Goal: Task Accomplishment & Management: Complete application form

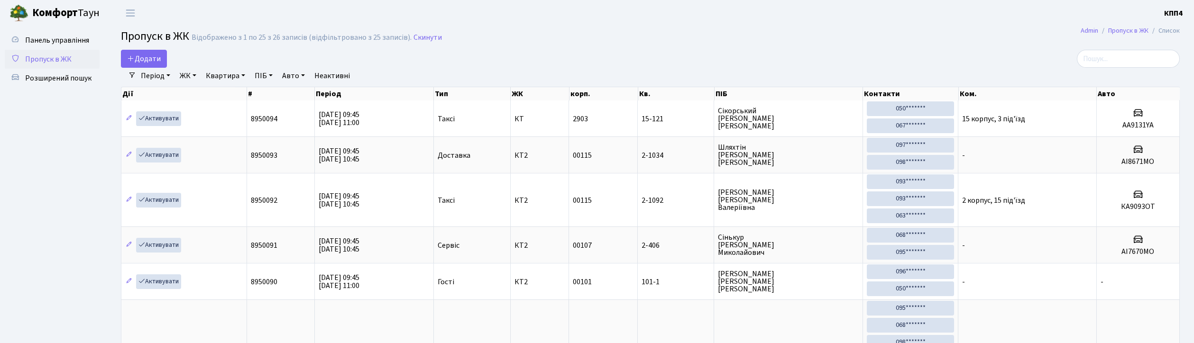
select select "25"
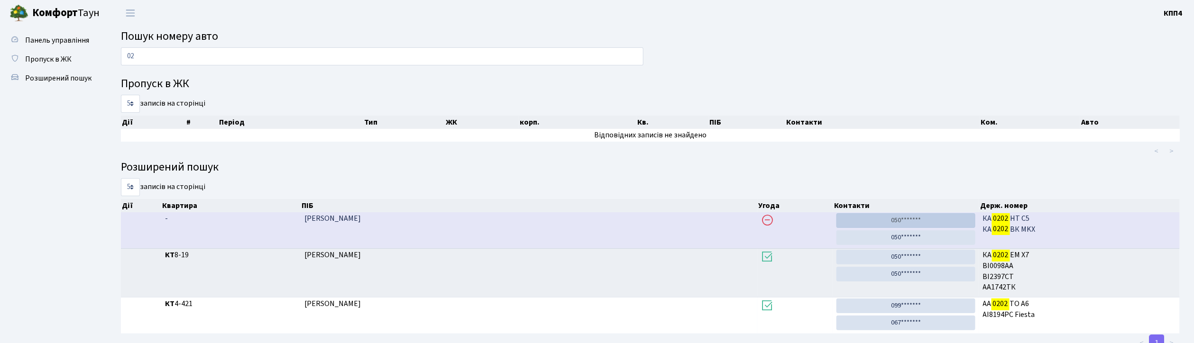
type input "0"
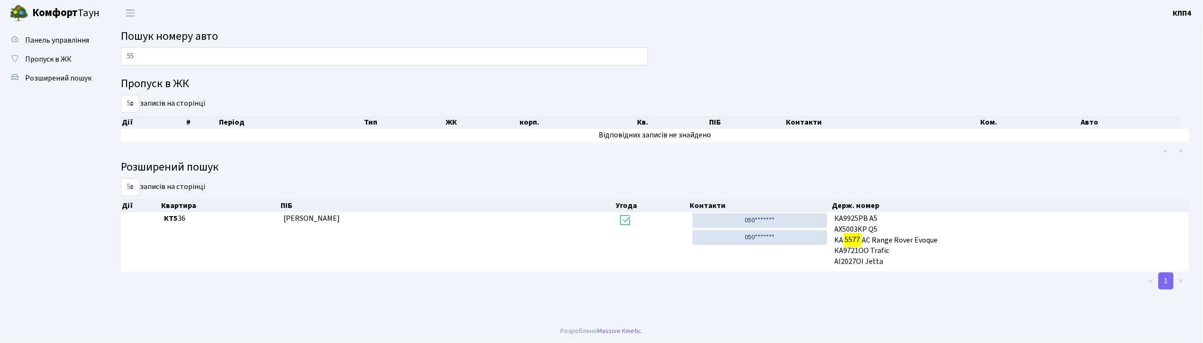
type input "5"
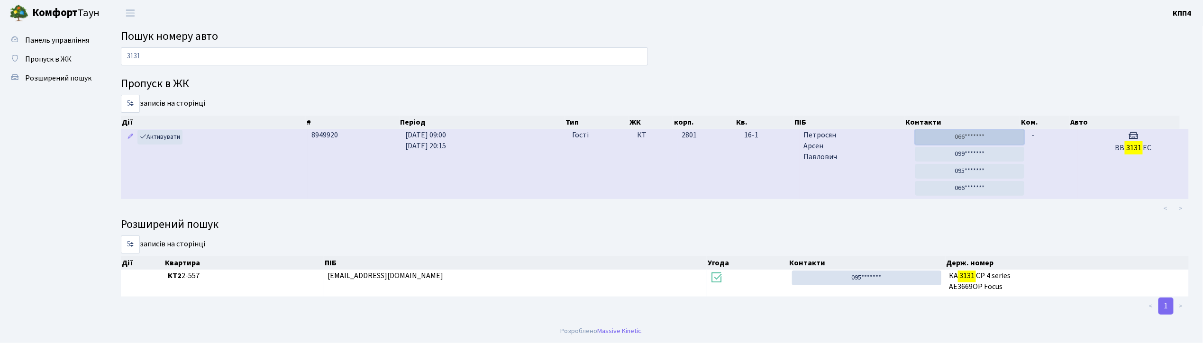
click at [981, 137] on link "066*******" at bounding box center [970, 137] width 109 height 15
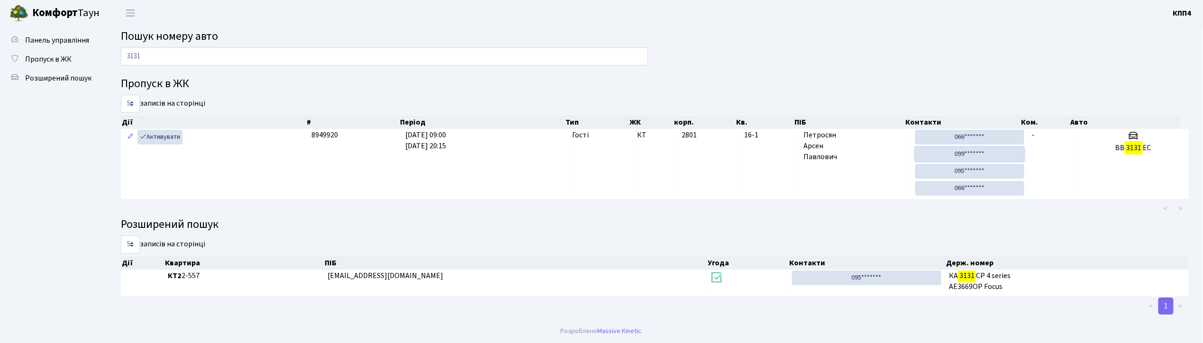
drag, startPoint x: 964, startPoint y: 156, endPoint x: 642, endPoint y: 61, distance: 336.1
click at [964, 156] on link "099*******" at bounding box center [970, 154] width 109 height 15
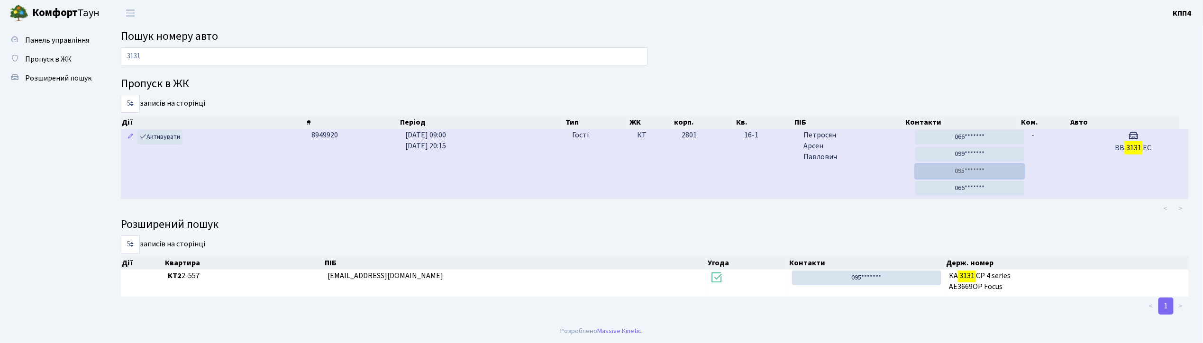
click at [975, 171] on link "095*******" at bounding box center [970, 171] width 109 height 15
click at [962, 190] on link "066*******" at bounding box center [970, 188] width 109 height 15
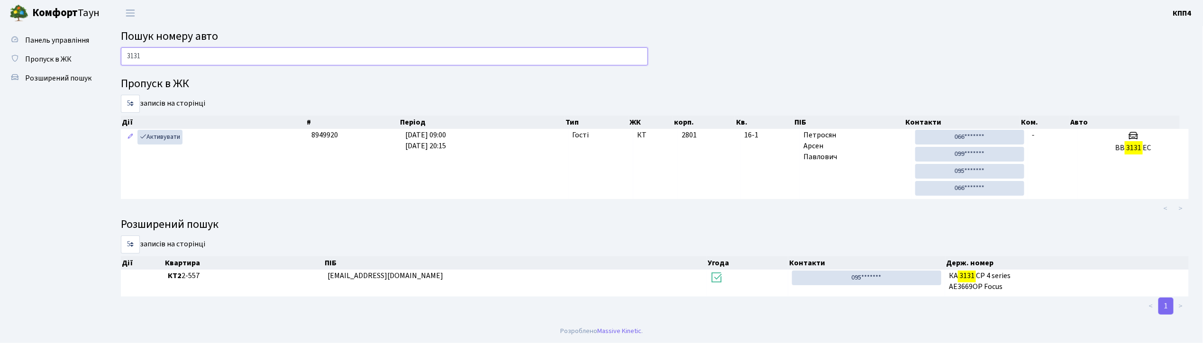
click at [177, 65] on input "3131" at bounding box center [384, 56] width 527 height 18
type input "3"
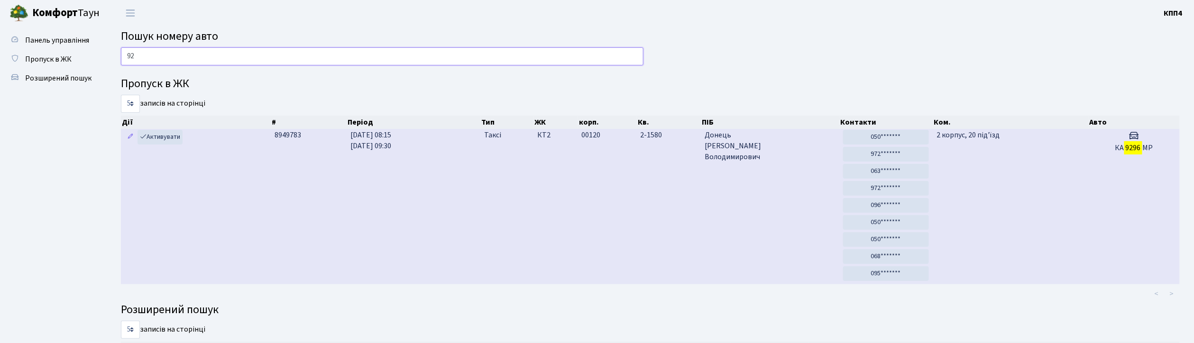
type input "9"
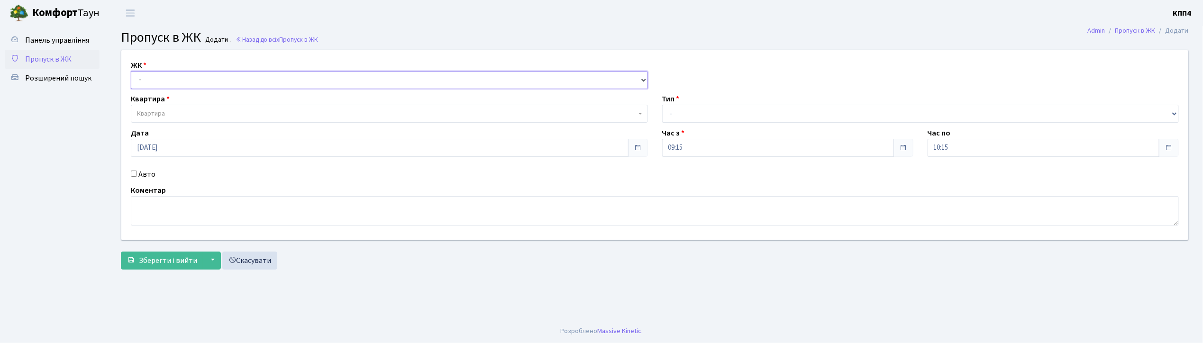
click at [180, 79] on select "- КТ, вул. Регенераторна, 4 КТ2, просп. [STREET_ADDRESS] [STREET_ADDRESS] [PERS…" at bounding box center [389, 80] width 517 height 18
select select "271"
click at [131, 71] on select "- КТ, вул. Регенераторна, 4 КТ2, просп. [STREET_ADDRESS] [STREET_ADDRESS] [PERS…" at bounding box center [389, 80] width 517 height 18
select select
click at [175, 112] on span "Квартира" at bounding box center [386, 113] width 499 height 9
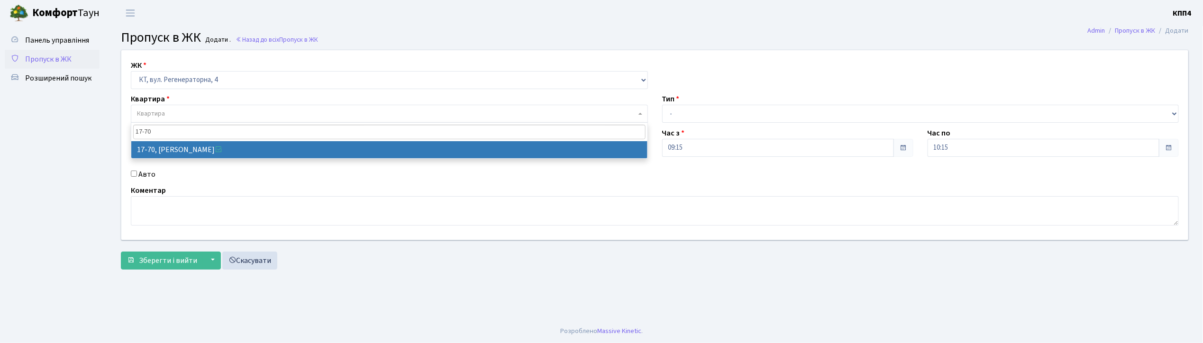
type input "17-70"
select select "9024"
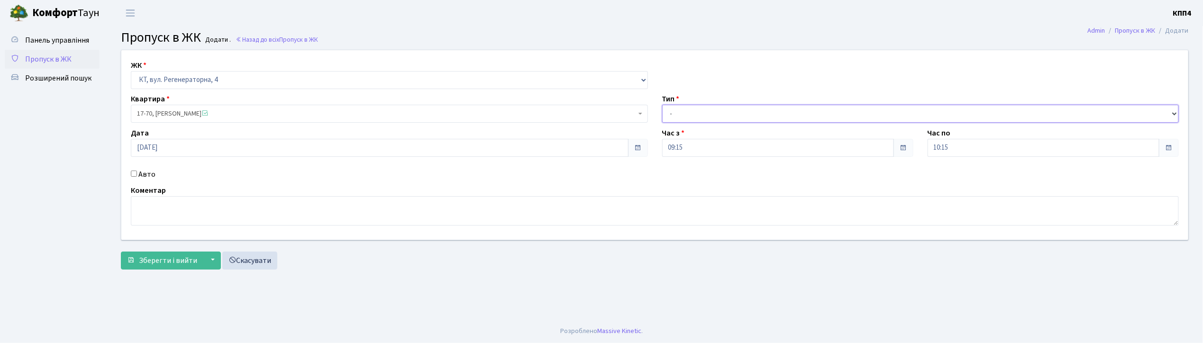
click at [679, 110] on select "- Доставка Таксі Гості Сервіс" at bounding box center [920, 114] width 517 height 18
select select "1"
click at [662, 105] on select "- Доставка Таксі Гості Сервіс" at bounding box center [920, 114] width 517 height 18
click at [180, 264] on span "Зберегти і вийти" at bounding box center [168, 261] width 58 height 10
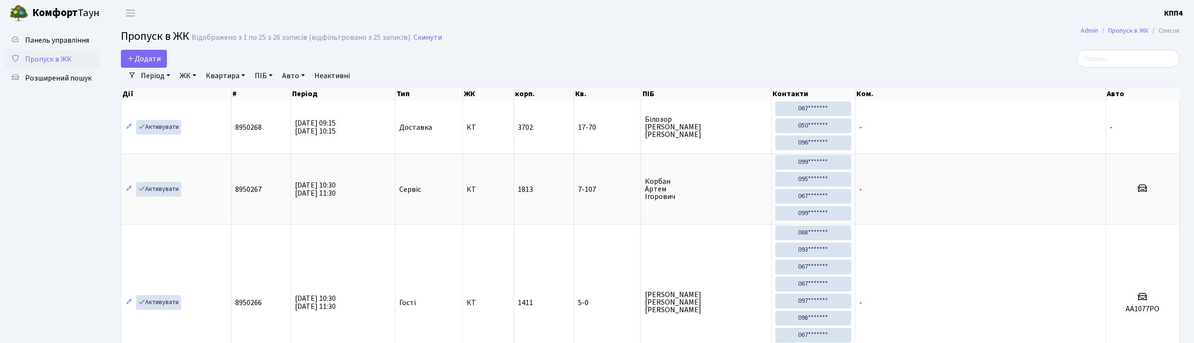
select select "25"
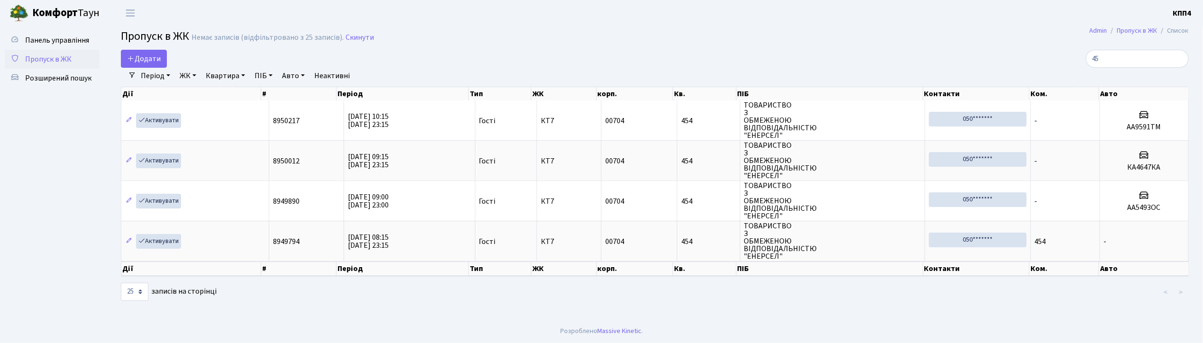
type input "4"
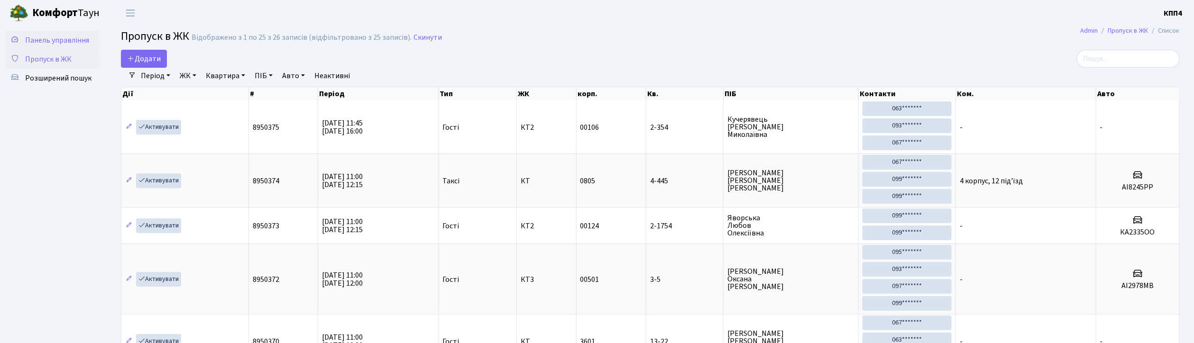
click at [50, 46] on link "Панель управління" at bounding box center [52, 40] width 95 height 19
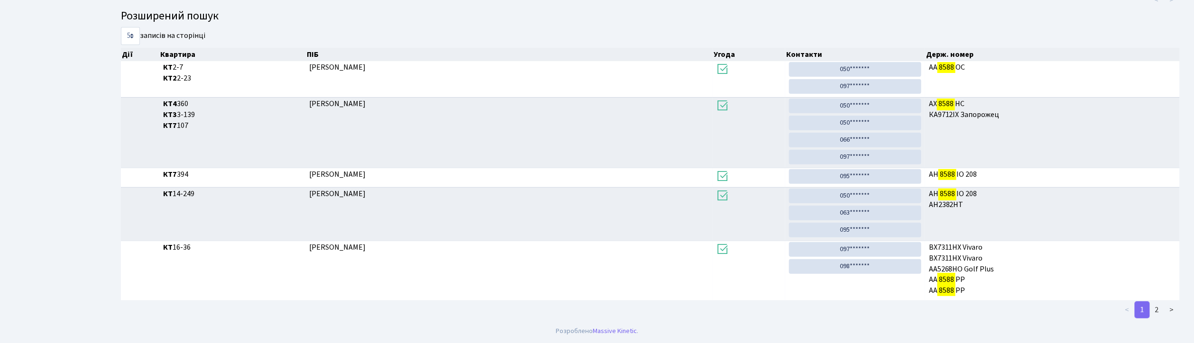
scroll to position [51, 0]
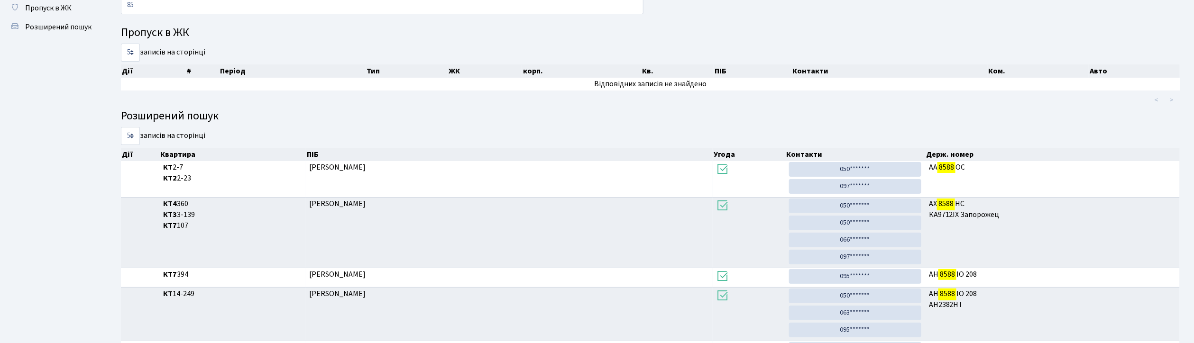
type input "8"
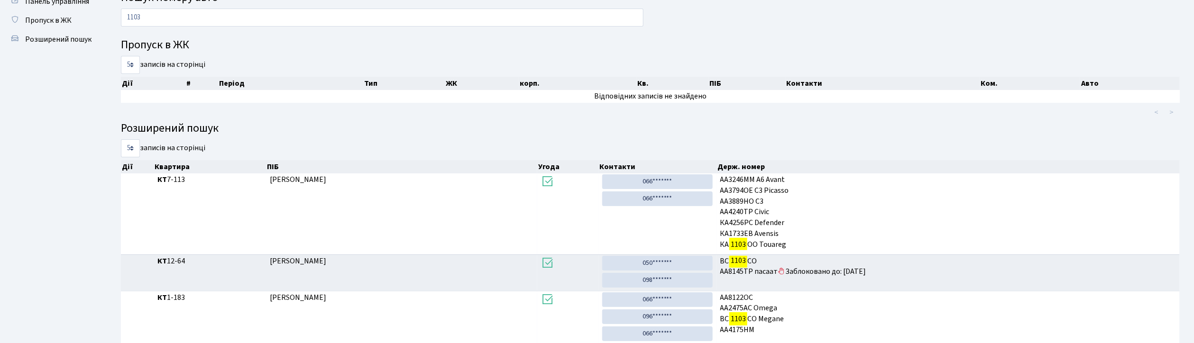
scroll to position [0, 0]
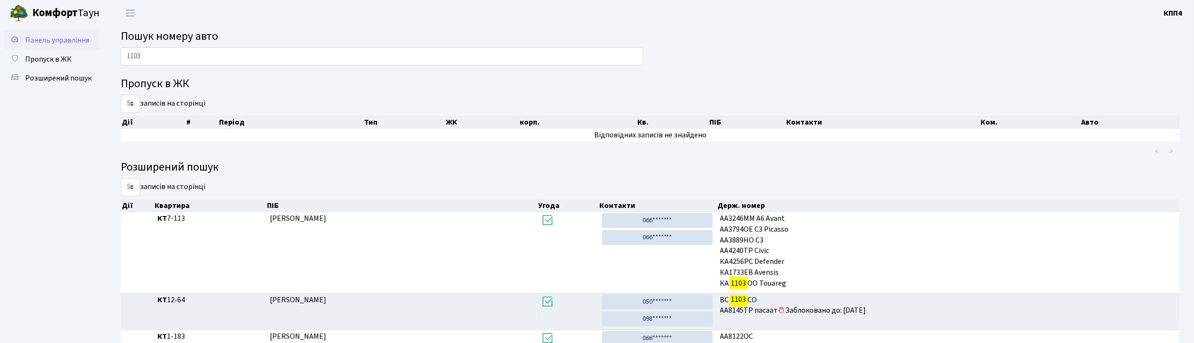
type input "1103"
click at [55, 42] on span "Панель управління" at bounding box center [57, 40] width 64 height 10
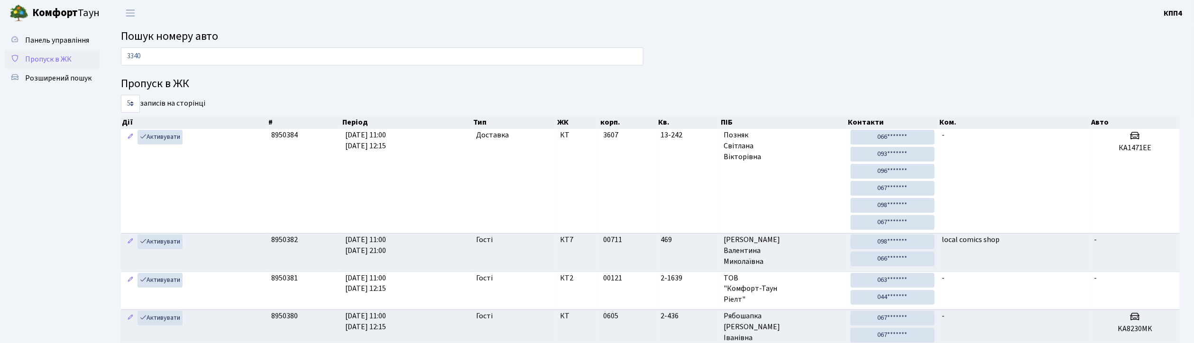
type input "3340"
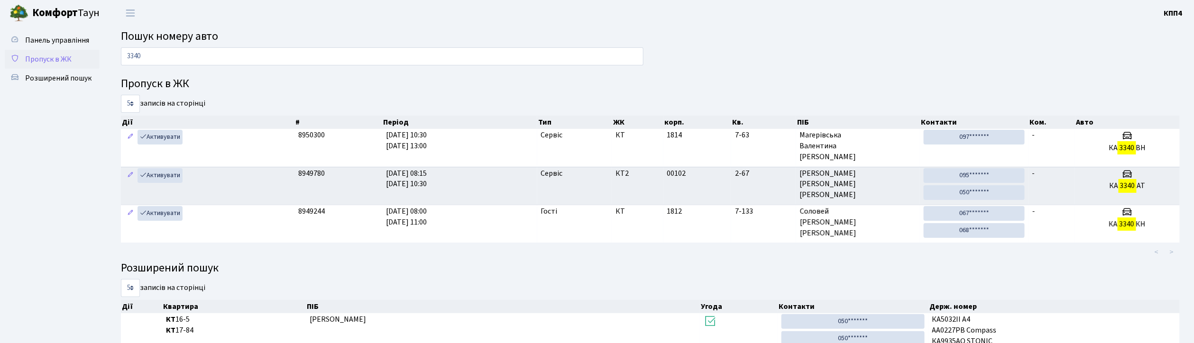
click at [23, 55] on link "Пропуск в ЖК" at bounding box center [52, 59] width 95 height 19
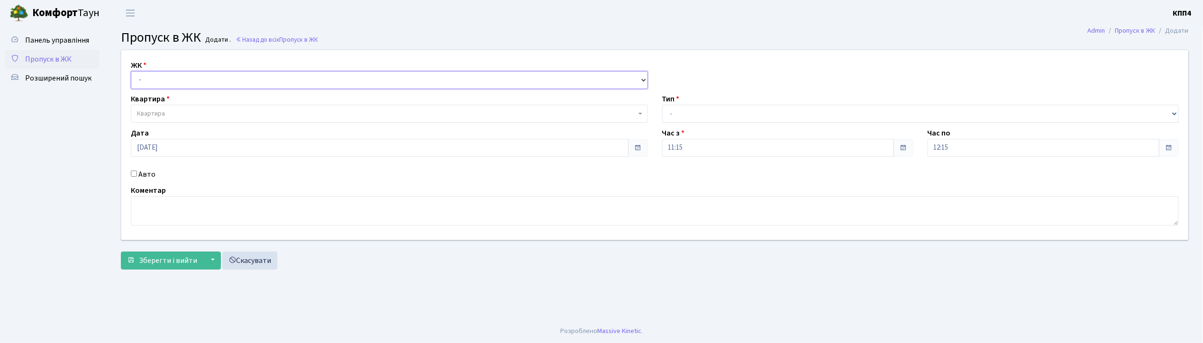
drag, startPoint x: 0, startPoint y: 0, endPoint x: 165, endPoint y: 88, distance: 187.3
click at [165, 88] on select "- КТ, вул. Регенераторна, 4 КТ2, просп. Соборності, 17 КТ3, вул. Березнева, 16 …" at bounding box center [389, 80] width 517 height 18
click at [165, 86] on select "- КТ, вул. Регенераторна, 4 КТ2, просп. Соборності, 17 КТ3, вул. Березнева, 16 …" at bounding box center [389, 80] width 517 height 18
drag, startPoint x: 166, startPoint y: 76, endPoint x: 165, endPoint y: 87, distance: 10.9
click at [166, 76] on select "- КТ, вул. Регенераторна, 4 КТ2, просп. Соборності, 17 КТ3, вул. Березнева, 16 …" at bounding box center [389, 80] width 517 height 18
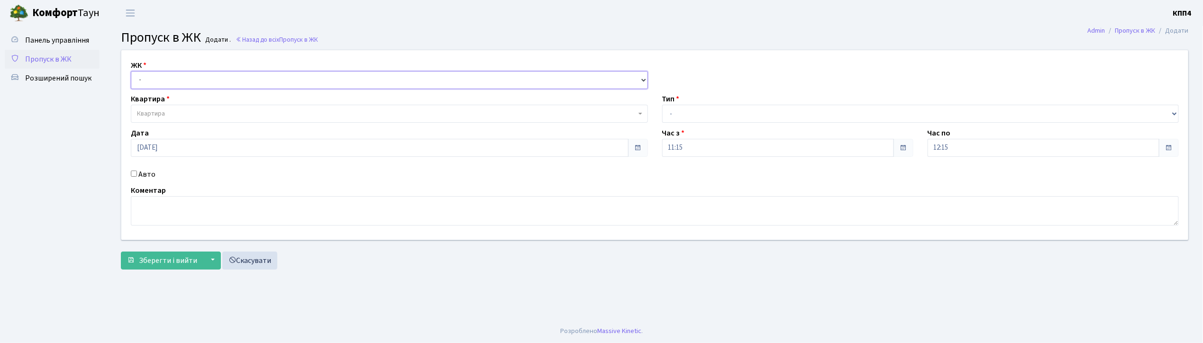
click at [131, 71] on select "- КТ, вул. Регенераторна, 4 КТ2, просп. Соборності, 17 КТ3, вул. Березнева, 16 …" at bounding box center [389, 80] width 517 height 18
drag, startPoint x: 172, startPoint y: 82, endPoint x: 170, endPoint y: 88, distance: 6.4
click at [172, 83] on select "- КТ, вул. Регенераторна, 4 КТ2, просп. Соборності, 17 КТ3, вул. Березнева, 16 …" at bounding box center [389, 80] width 517 height 18
select select "271"
click at [131, 71] on select "- КТ, вул. Регенераторна, 4 КТ2, просп. Соборності, 17 КТ3, вул. Березнева, 16 …" at bounding box center [389, 80] width 517 height 18
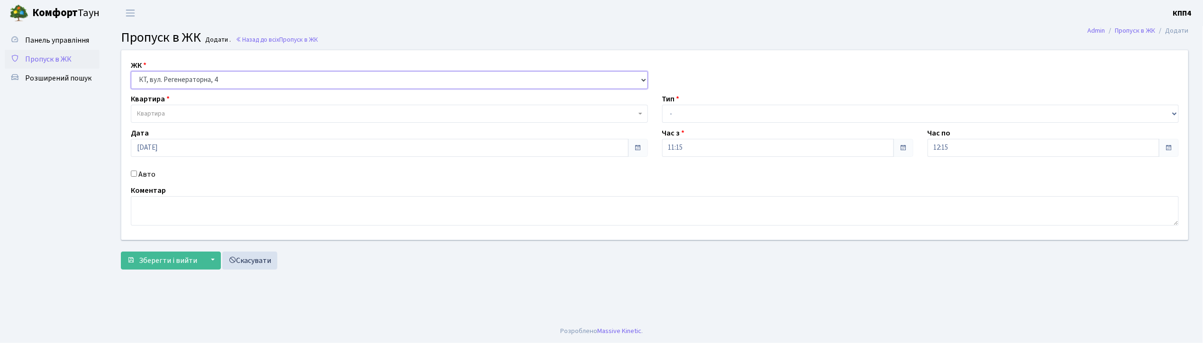
select select
click at [140, 175] on label "Авто" at bounding box center [146, 174] width 17 height 11
click at [137, 175] on input "Авто" at bounding box center [134, 174] width 6 height 6
checkbox input "true"
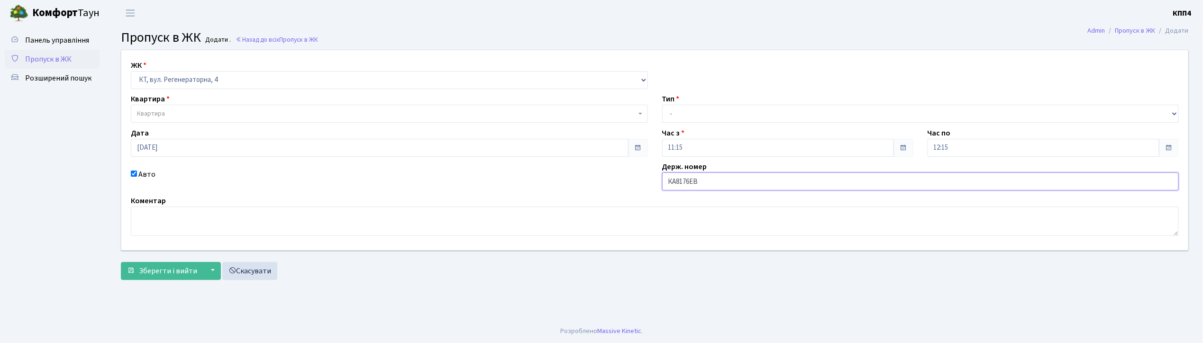
type input "КА8176ЕВ"
click at [695, 114] on select "- Доставка Таксі Гості Сервіс" at bounding box center [920, 114] width 517 height 18
select select "1"
click at [662, 105] on select "- Доставка Таксі Гості Сервіс" at bounding box center [920, 114] width 517 height 18
click at [222, 110] on span "Квартира" at bounding box center [386, 113] width 499 height 9
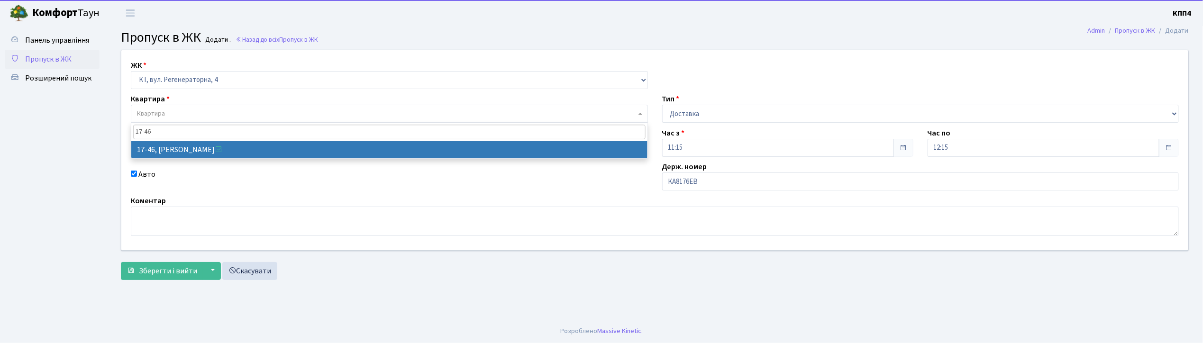
type input "17-46"
select select "9000"
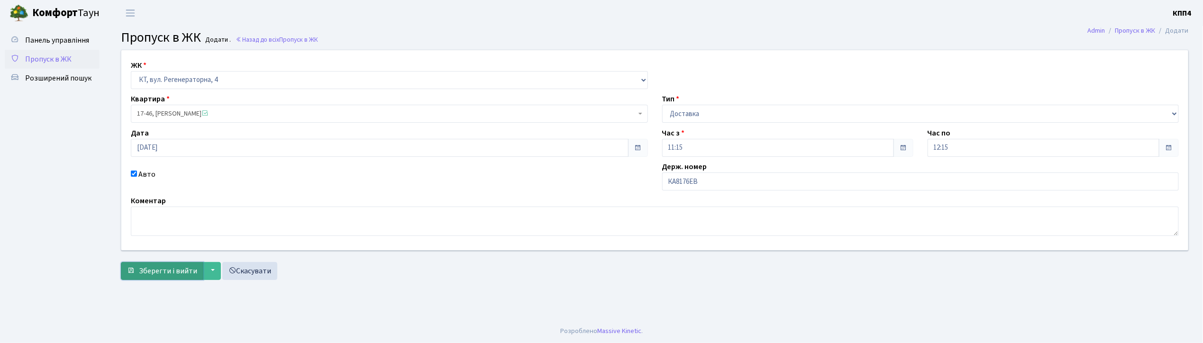
click at [178, 266] on span "Зберегти і вийти" at bounding box center [168, 271] width 58 height 10
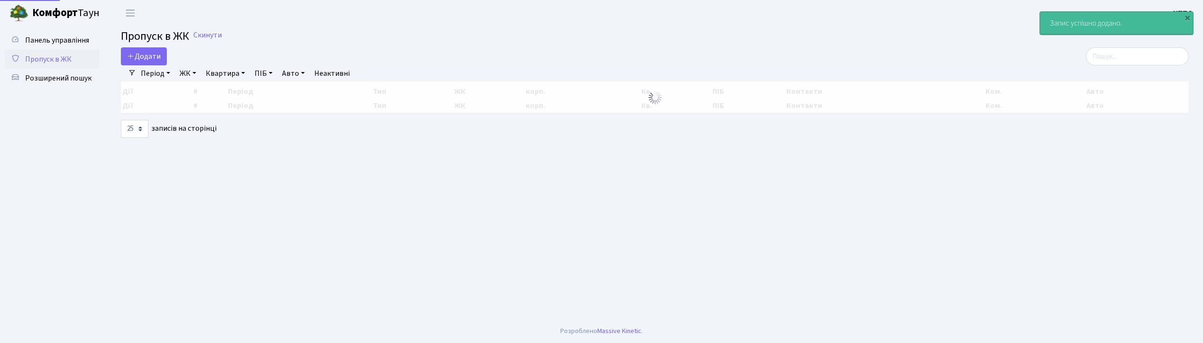
select select "25"
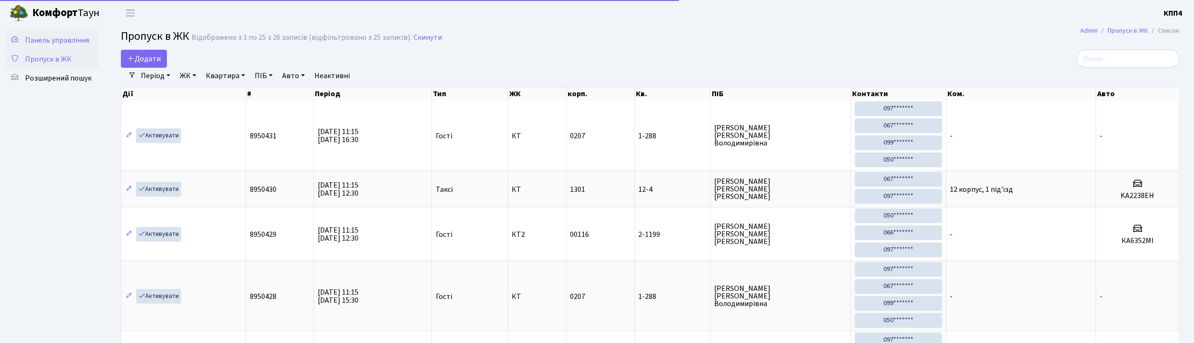
click at [45, 39] on span "Панель управління" at bounding box center [57, 40] width 64 height 10
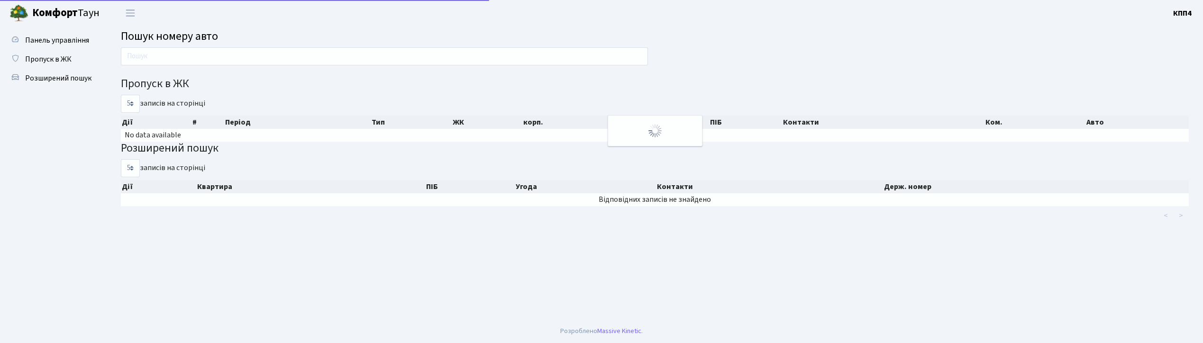
click at [201, 57] on input "text" at bounding box center [384, 56] width 527 height 18
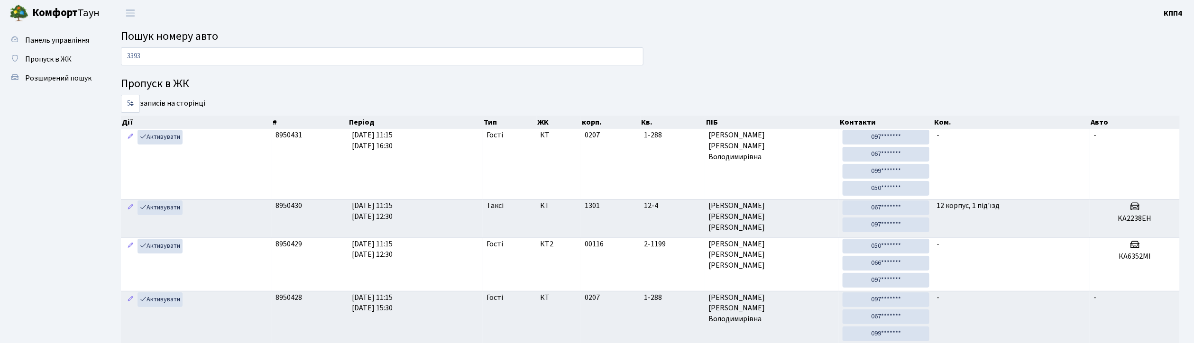
type input "3393"
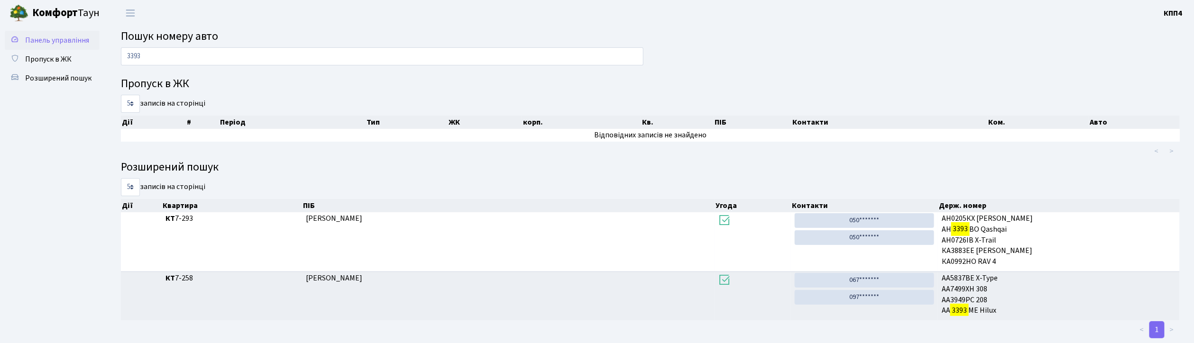
click at [63, 38] on span "Панель управління" at bounding box center [57, 40] width 64 height 10
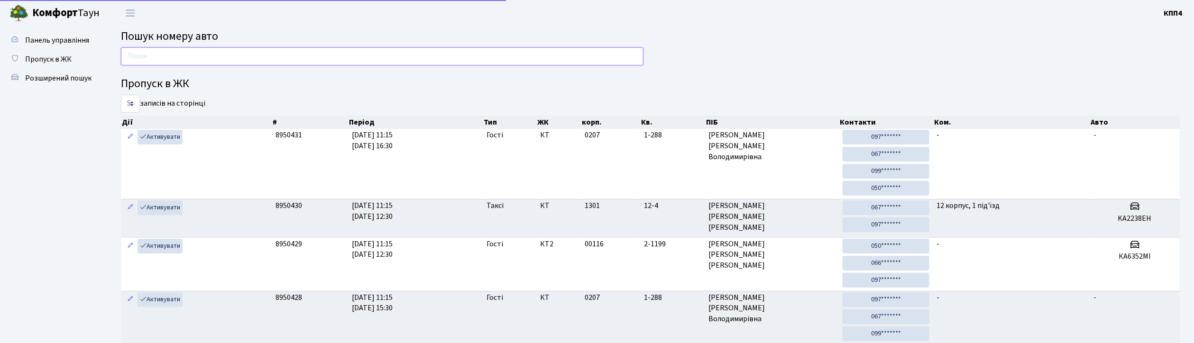
click at [170, 60] on input "text" at bounding box center [382, 56] width 523 height 18
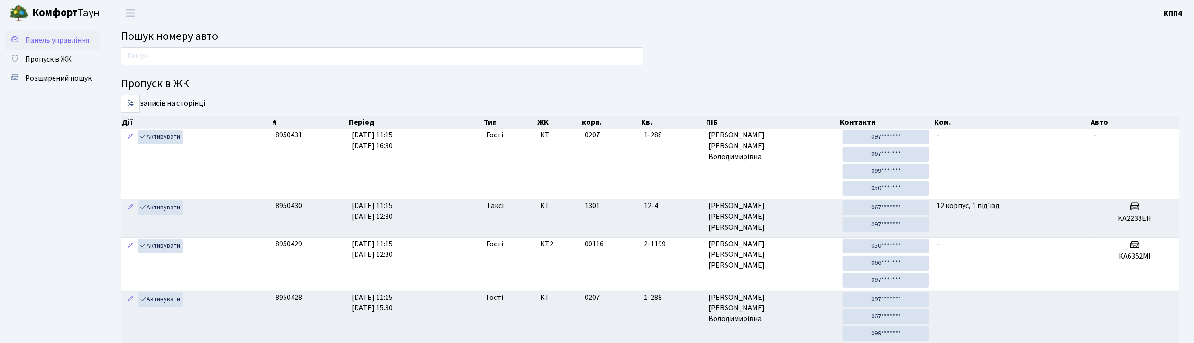
click at [73, 43] on span "Панель управління" at bounding box center [57, 40] width 64 height 10
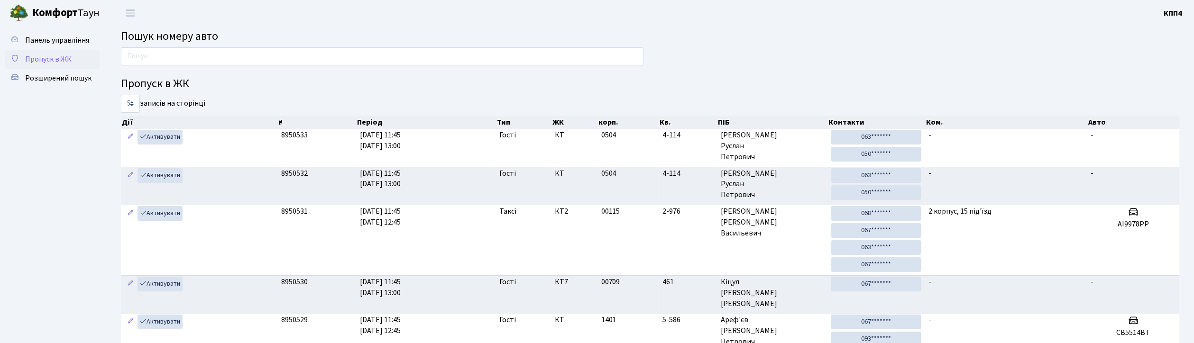
click at [46, 55] on span "Пропуск в ЖК" at bounding box center [48, 59] width 46 height 10
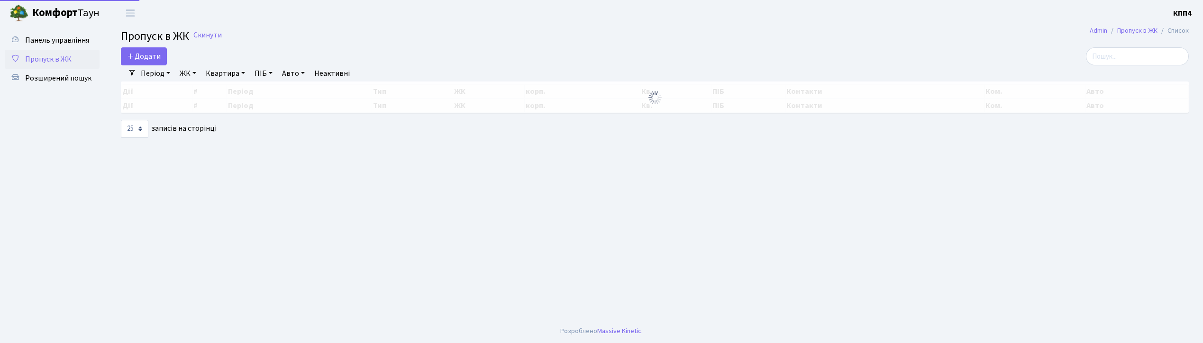
select select "25"
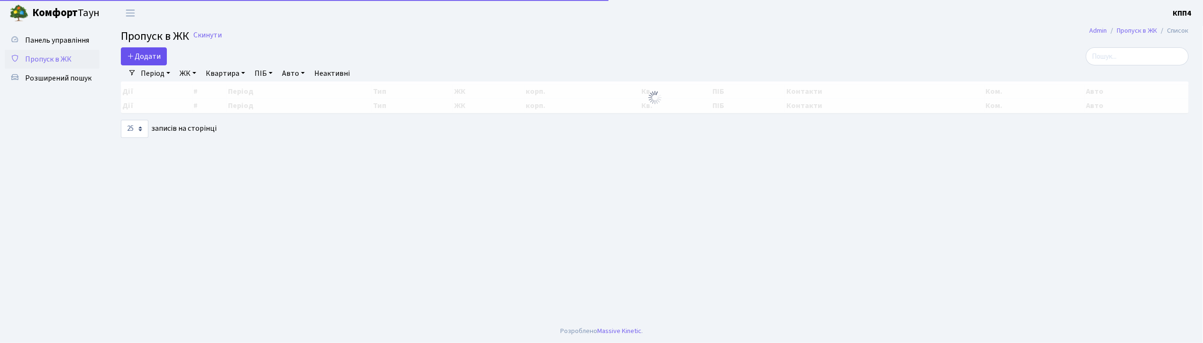
click at [169, 56] on div "Додати" at bounding box center [474, 56] width 707 height 18
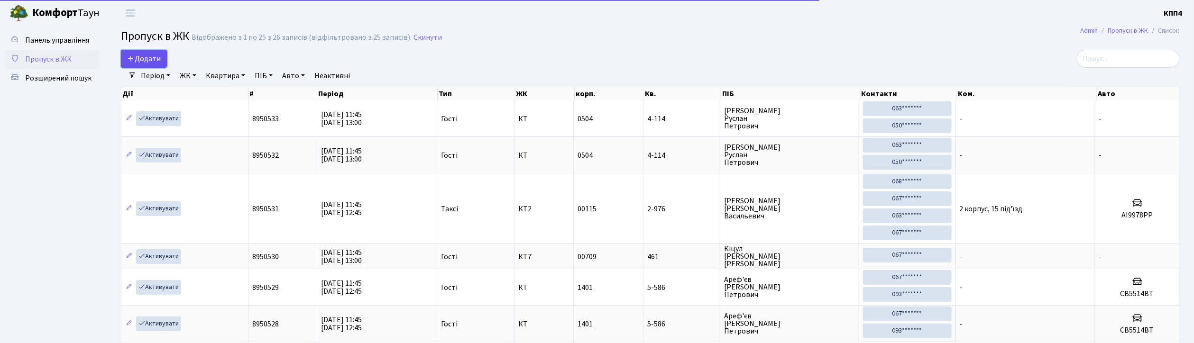
click at [162, 58] on link "Додати" at bounding box center [144, 59] width 46 height 18
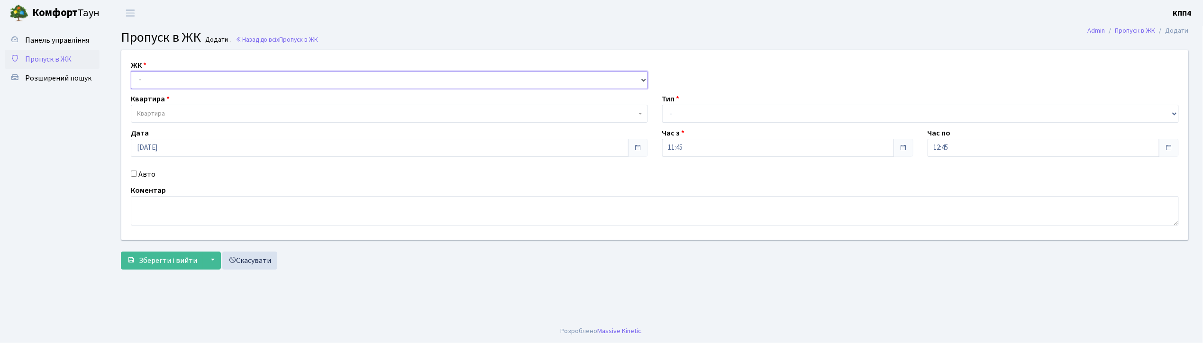
drag, startPoint x: 159, startPoint y: 79, endPoint x: 156, endPoint y: 84, distance: 5.9
click at [160, 79] on select "- КТ, вул. Регенераторна, 4 КТ2, просп. Соборності, 17 КТ3, вул. Березнева, 16 …" at bounding box center [389, 80] width 517 height 18
select select "295"
click at [131, 71] on select "- КТ, вул. Регенераторна, 4 КТ2, просп. Соборності, 17 КТ3, вул. Березнева, 16 …" at bounding box center [389, 80] width 517 height 18
select select
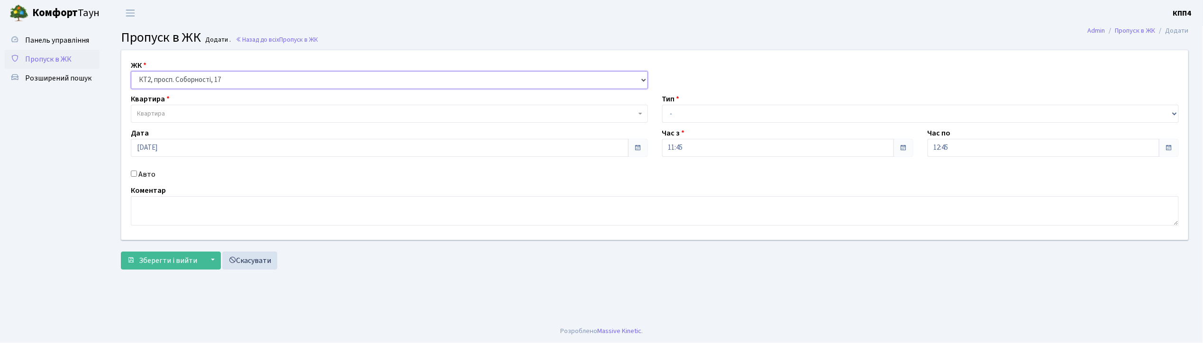
click at [166, 83] on select "- КТ, вул. Регенераторна, 4 КТ2, просп. Соборності, 17 КТ3, вул. Березнева, 16 …" at bounding box center [389, 80] width 517 height 18
select select "271"
click at [131, 71] on select "- КТ, вул. Регенераторна, 4 КТ2, просп. [STREET_ADDRESS] [STREET_ADDRESS] [PERS…" at bounding box center [389, 80] width 517 height 18
select select
click at [143, 179] on label "Авто" at bounding box center [146, 174] width 17 height 11
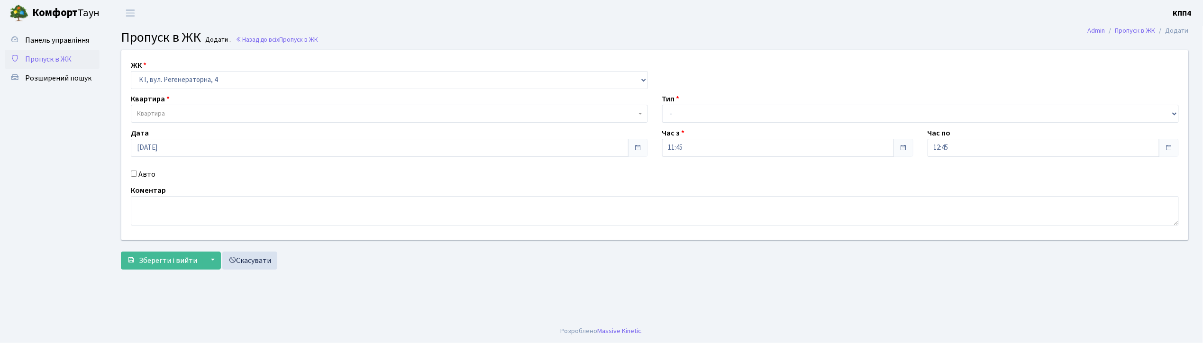
click at [137, 177] on input "Авто" at bounding box center [134, 174] width 6 height 6
checkbox input "true"
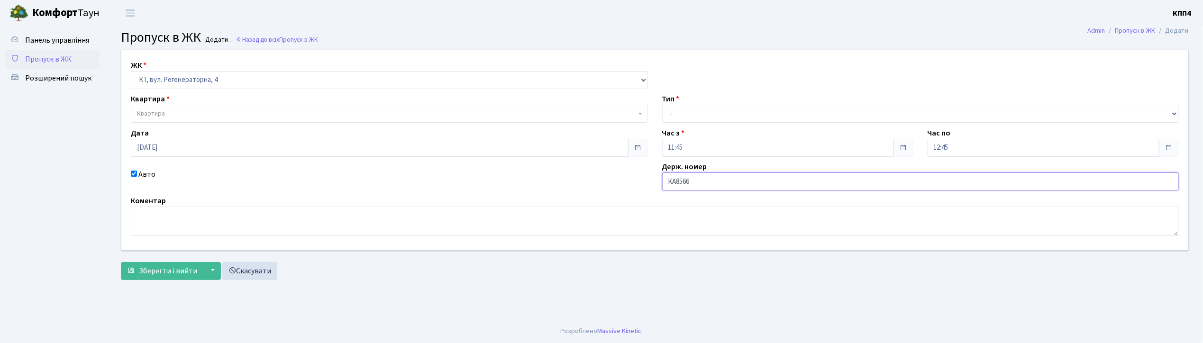
type input "КА8566ІН"
click at [728, 119] on select "- Доставка Таксі Гості Сервіс" at bounding box center [920, 114] width 517 height 18
select select "2"
click at [662, 105] on select "- Доставка Таксі Гості Сервіс" at bounding box center [920, 114] width 517 height 18
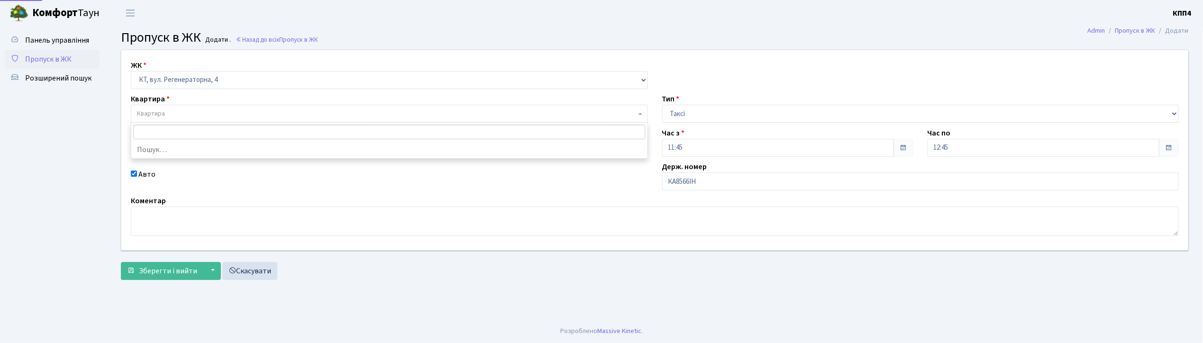
click at [183, 120] on span "Квартира" at bounding box center [389, 114] width 517 height 18
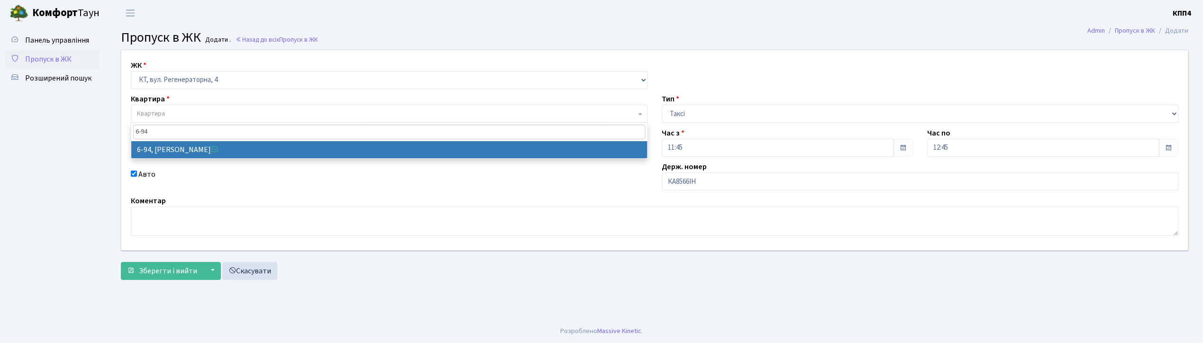
type input "6-94"
select select "5319"
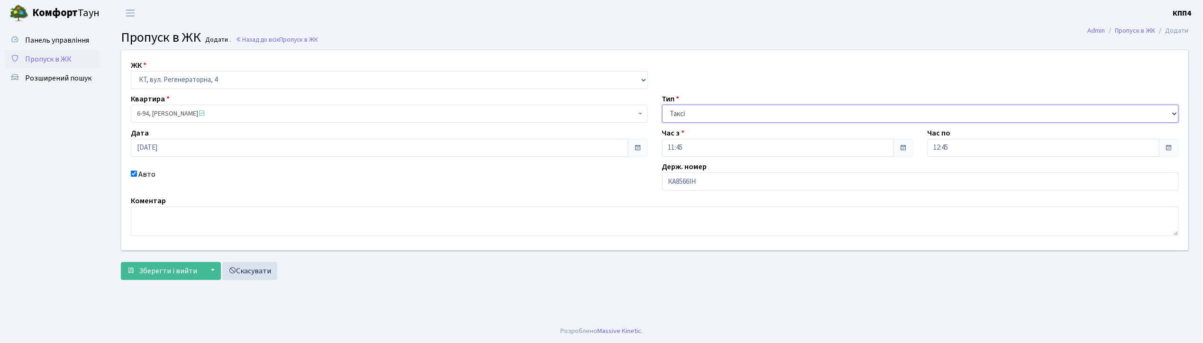
click at [708, 112] on select "- Доставка Таксі Гості Сервіс" at bounding box center [920, 114] width 517 height 18
select select "3"
click at [662, 105] on select "- Доставка Таксі Гості Сервіс" at bounding box center [920, 114] width 517 height 18
click at [180, 270] on span "Зберегти і вийти" at bounding box center [168, 271] width 58 height 10
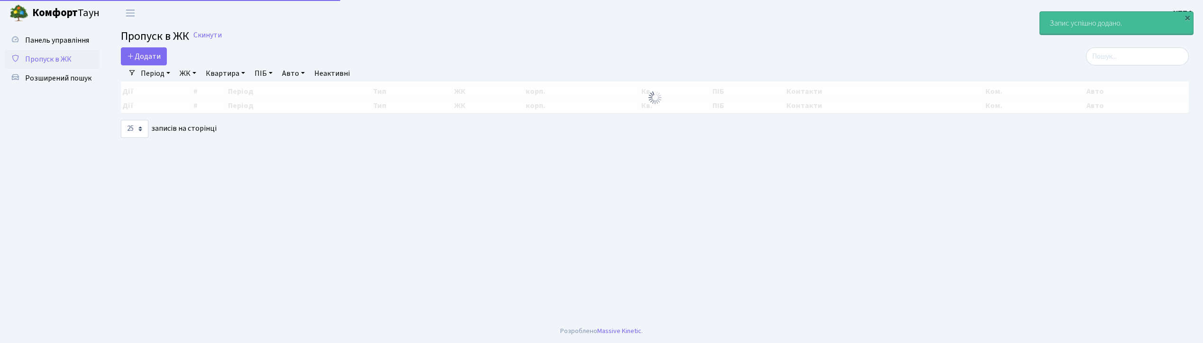
select select "25"
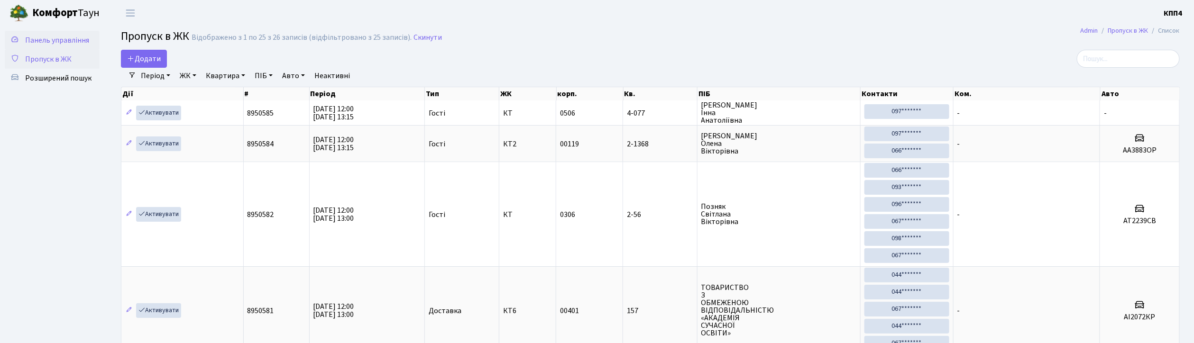
click at [48, 43] on span "Панель управління" at bounding box center [57, 40] width 64 height 10
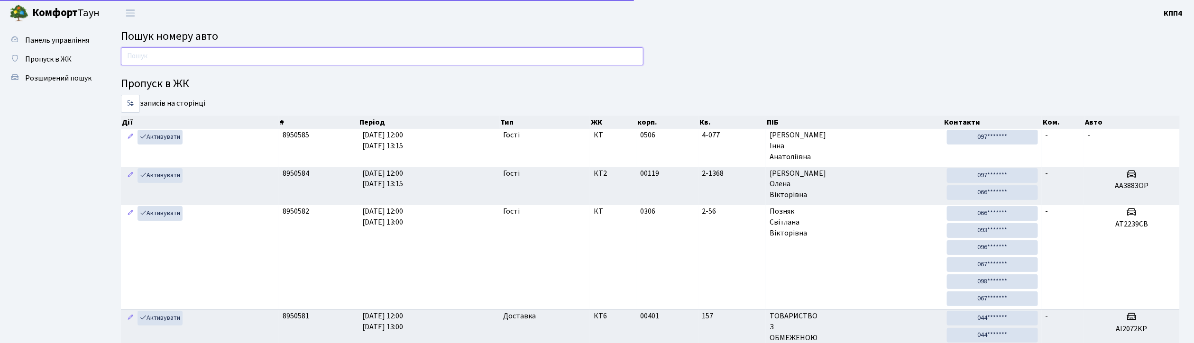
drag, startPoint x: 0, startPoint y: 0, endPoint x: 222, endPoint y: 58, distance: 229.8
click at [222, 58] on input "text" at bounding box center [382, 56] width 523 height 18
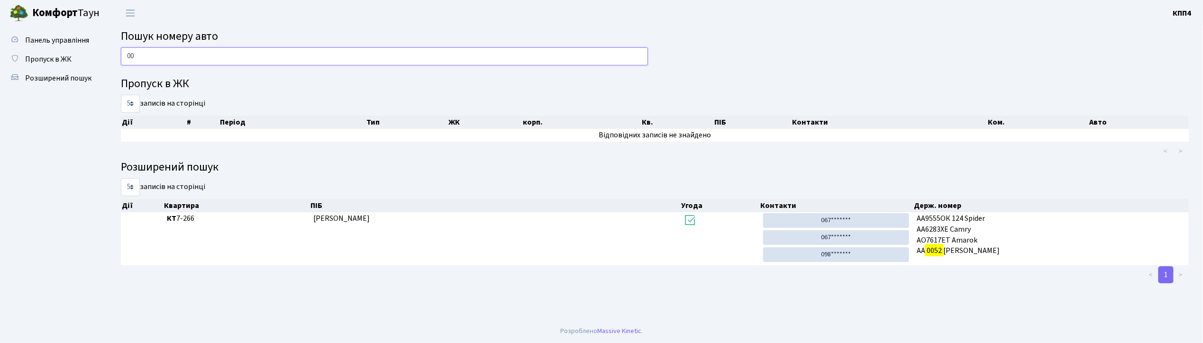
type input "0"
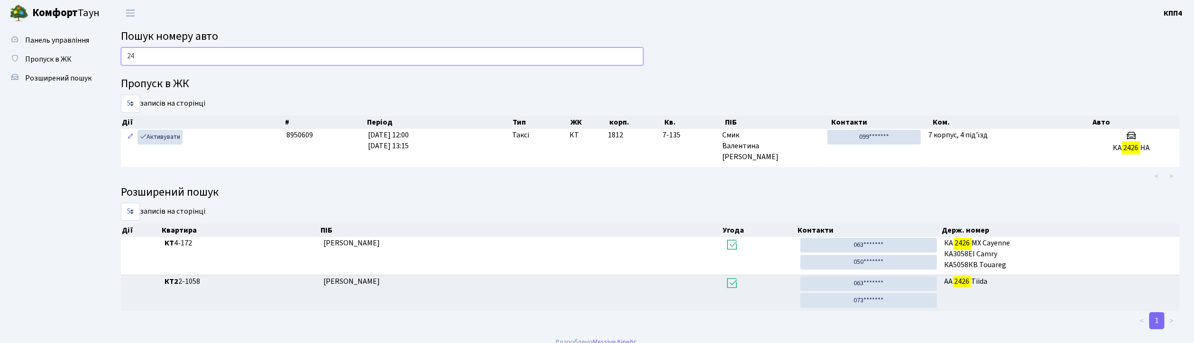
type input "2"
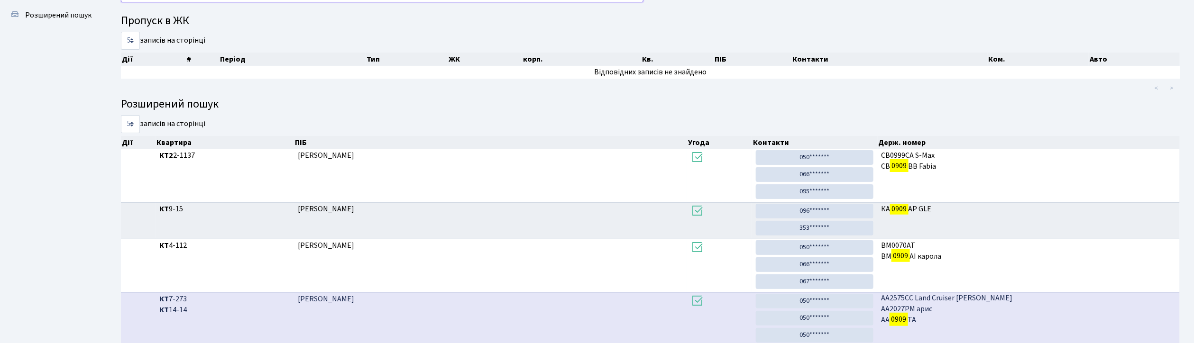
scroll to position [51, 0]
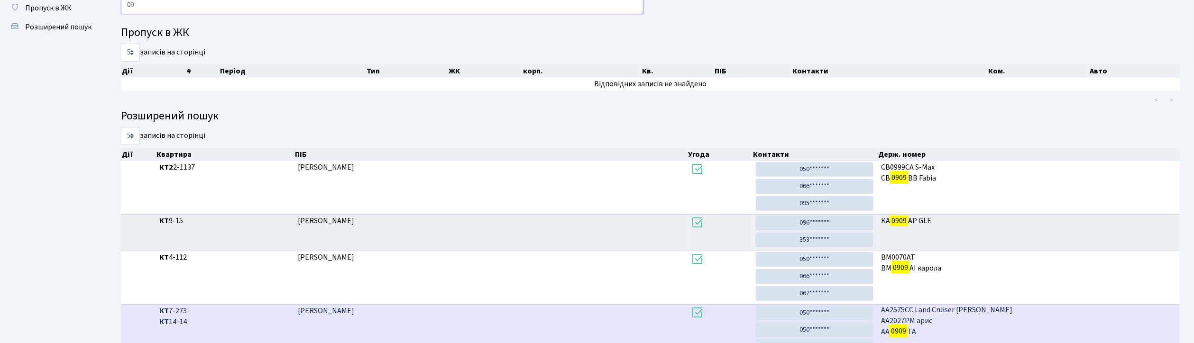
type input "0"
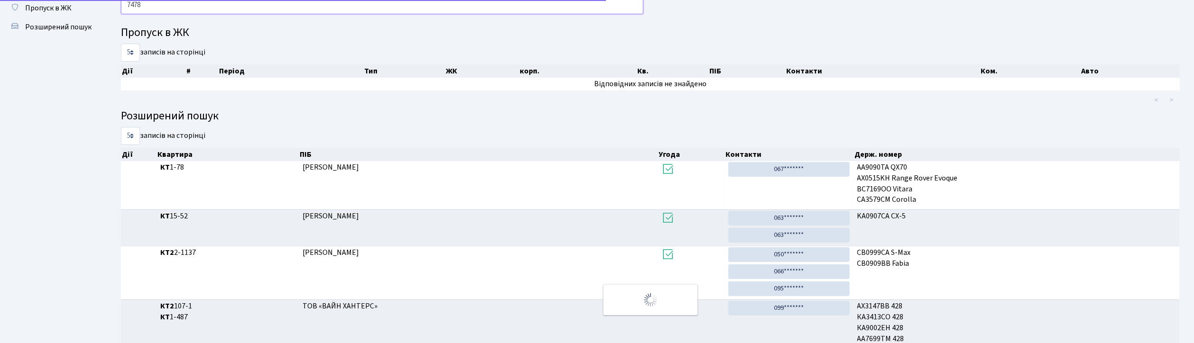
scroll to position [31, 0]
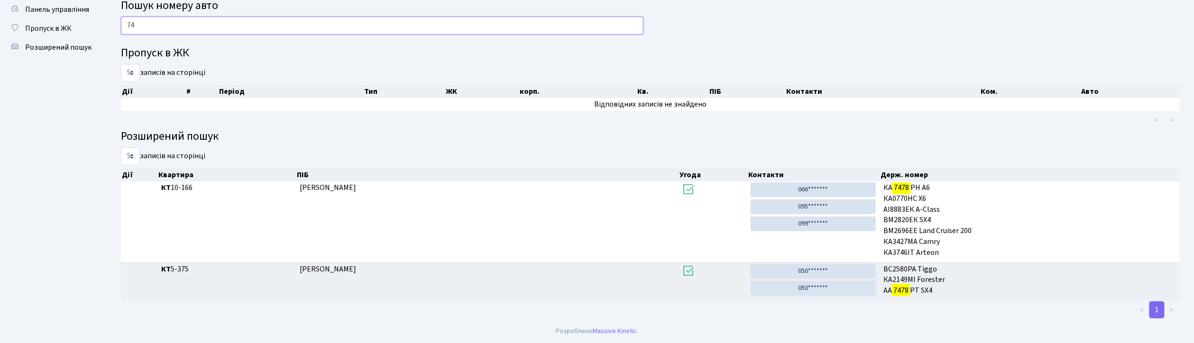
type input "7"
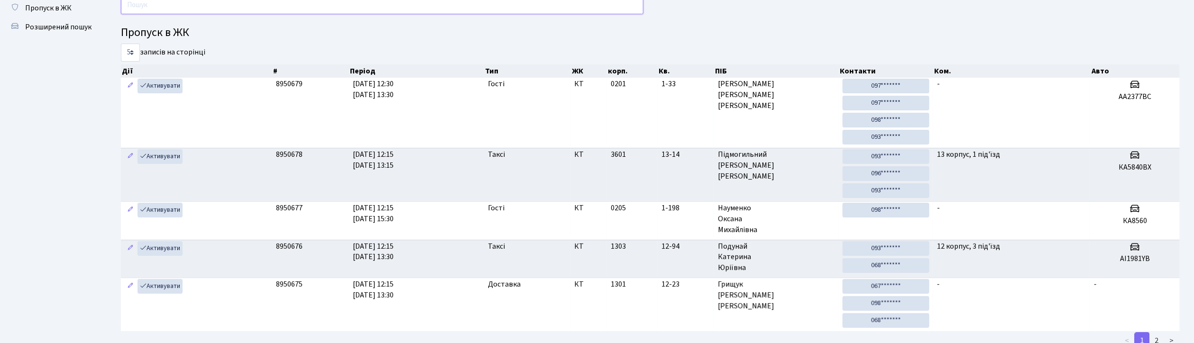
scroll to position [0, 0]
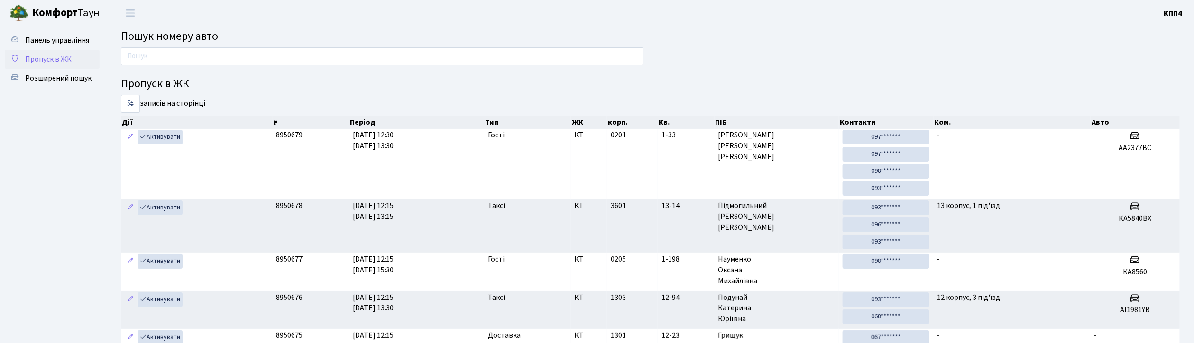
click at [42, 63] on span "Пропуск в ЖК" at bounding box center [48, 59] width 46 height 10
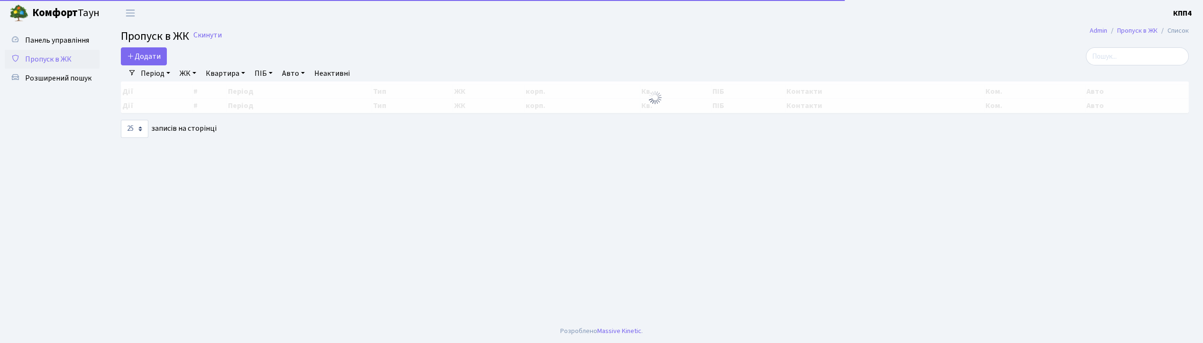
select select "25"
click at [143, 59] on span "Додати" at bounding box center [144, 56] width 34 height 10
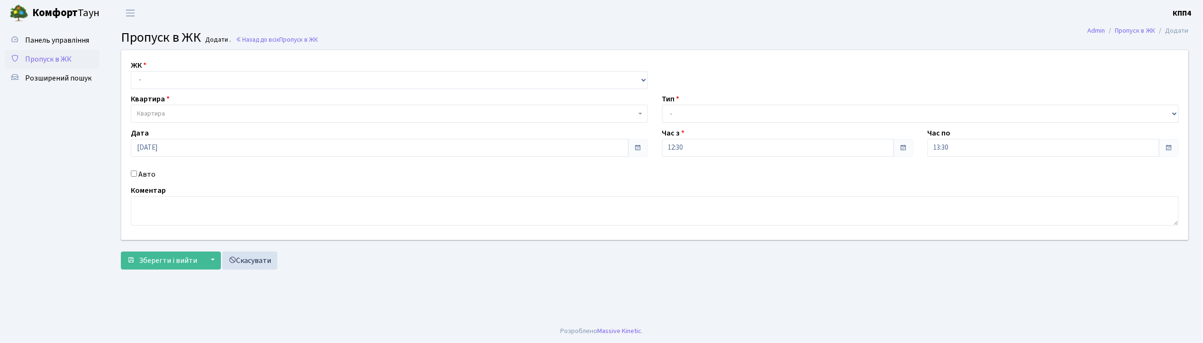
click at [134, 173] on input "Авто" at bounding box center [134, 174] width 6 height 6
checkbox input "true"
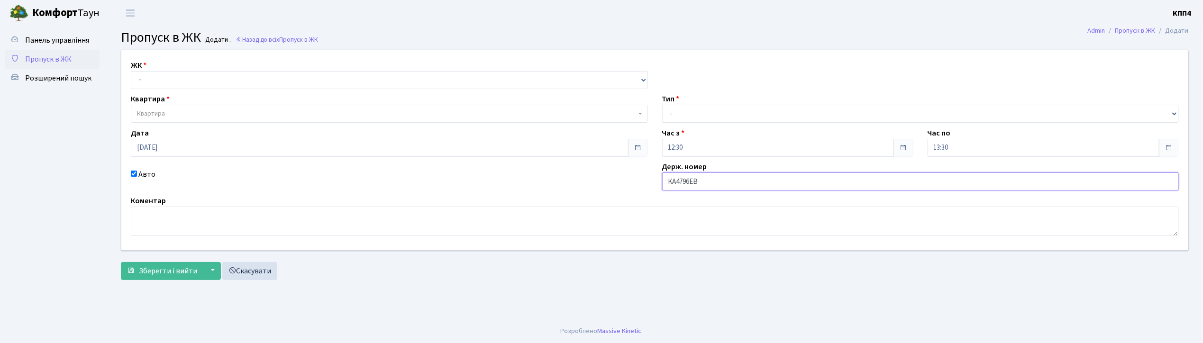
type input "КА4796ЕВ"
click at [178, 76] on select "- КТ, вул. Регенераторна, 4 КТ2, просп. Соборності, 17 КТ3, вул. Березнева, 16 …" at bounding box center [389, 80] width 517 height 18
select select "271"
click at [131, 71] on select "- КТ, вул. Регенераторна, 4 КТ2, просп. Соборності, 17 КТ3, вул. Березнева, 16 …" at bounding box center [389, 80] width 517 height 18
select select
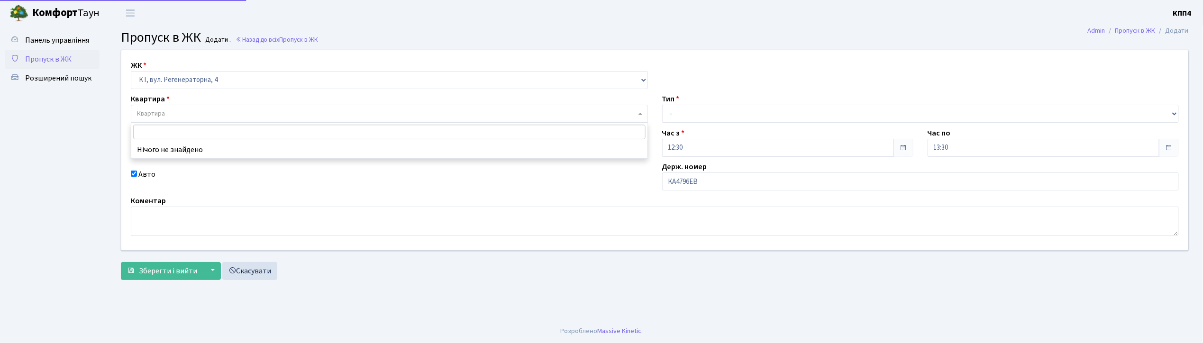
click at [179, 117] on span "Квартира" at bounding box center [386, 113] width 499 height 9
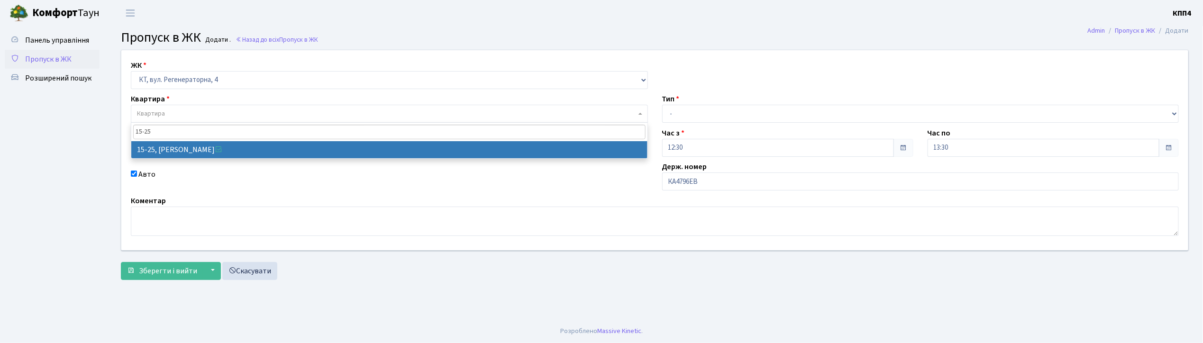
type input "15-25"
select select "8800"
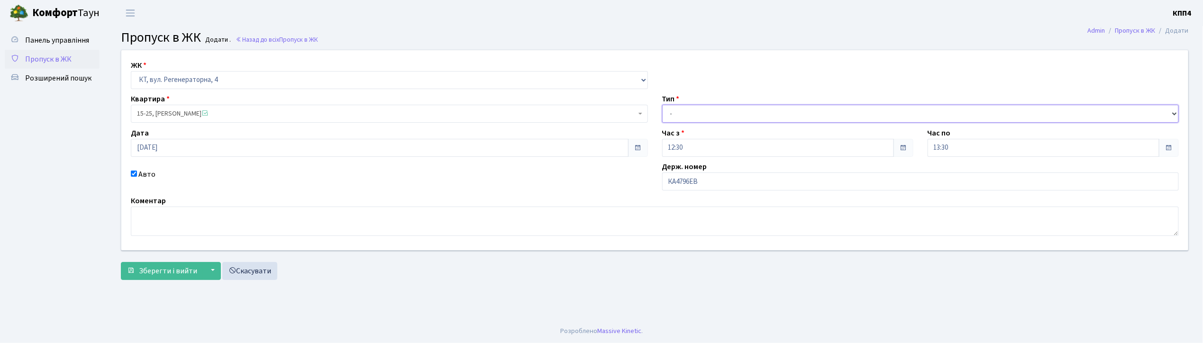
click at [721, 111] on select "- Доставка Таксі Гості Сервіс" at bounding box center [920, 114] width 517 height 18
select select "2"
click at [662, 105] on select "- Доставка Таксі Гості Сервіс" at bounding box center [920, 114] width 517 height 18
click at [165, 272] on span "Зберегти і вийти" at bounding box center [168, 271] width 58 height 10
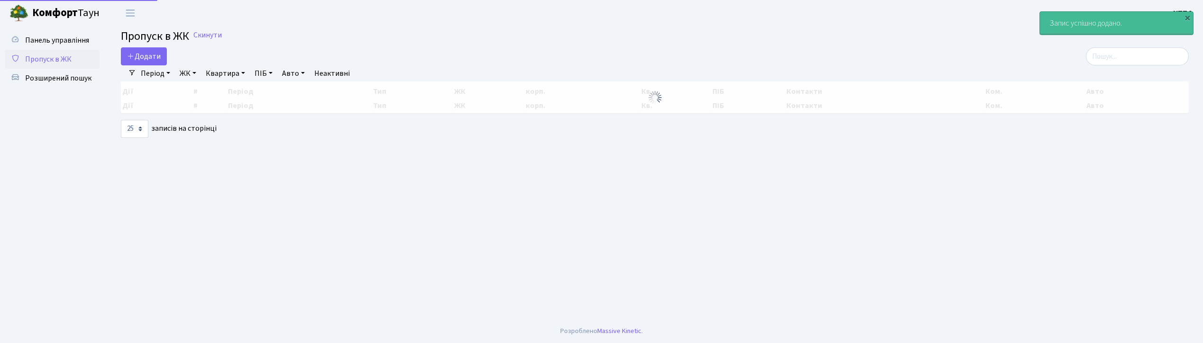
select select "25"
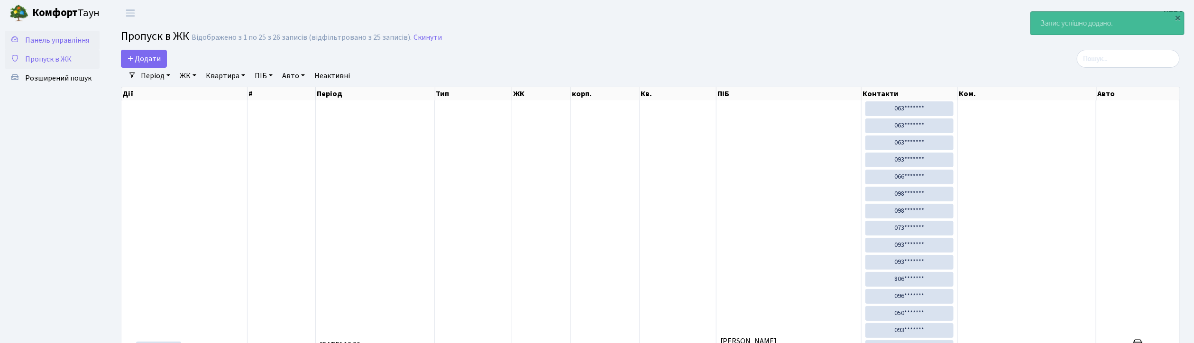
click at [70, 40] on span "Панель управління" at bounding box center [57, 40] width 64 height 10
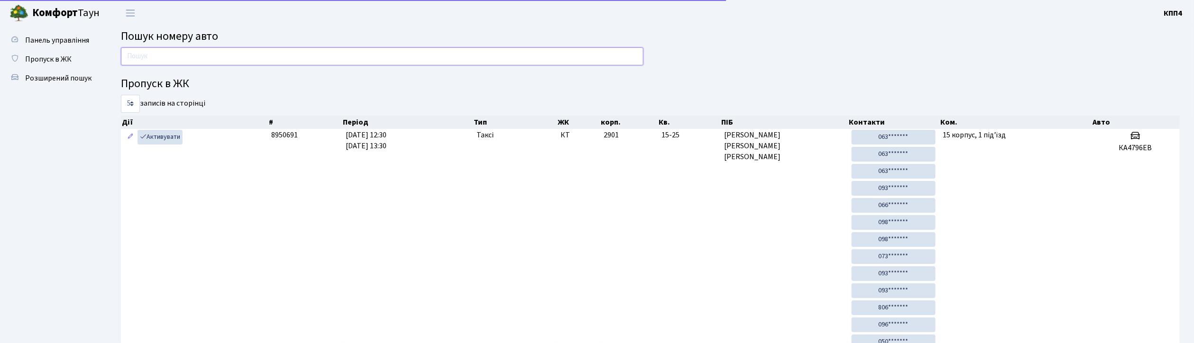
drag, startPoint x: 0, startPoint y: 0, endPoint x: 154, endPoint y: 55, distance: 163.3
click at [154, 55] on input "text" at bounding box center [382, 56] width 523 height 18
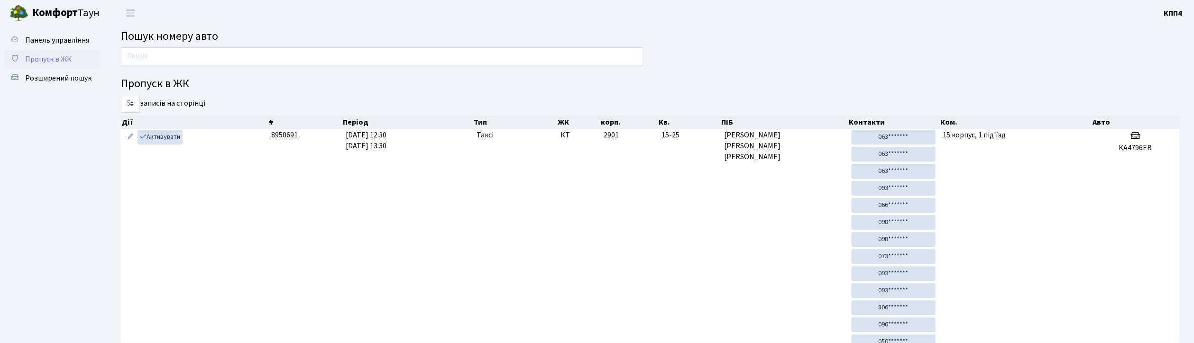
click at [46, 63] on span "Пропуск в ЖК" at bounding box center [48, 59] width 46 height 10
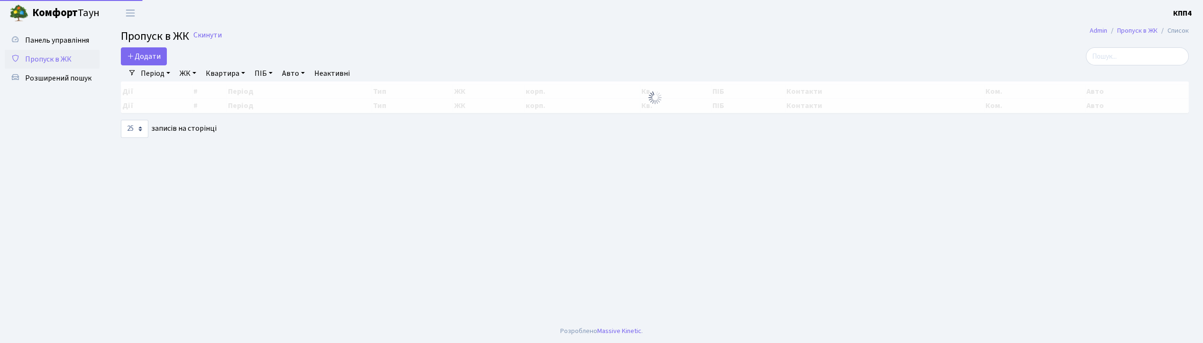
select select "25"
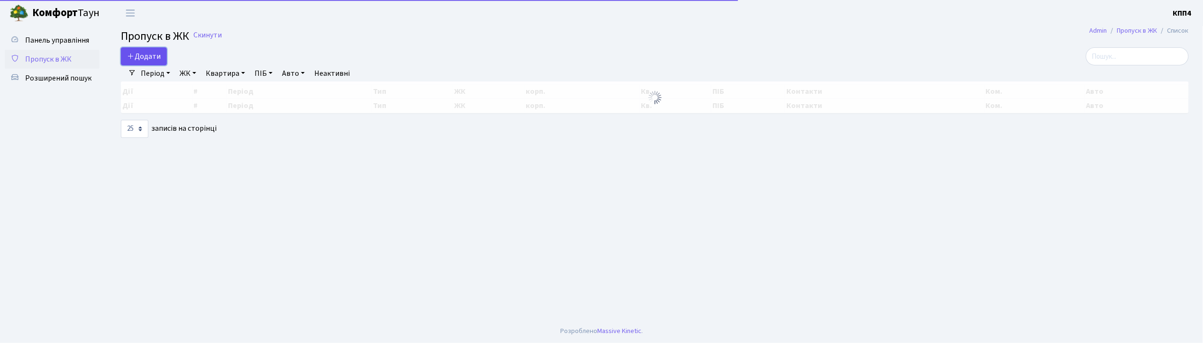
click at [134, 59] on icon at bounding box center [131, 56] width 8 height 8
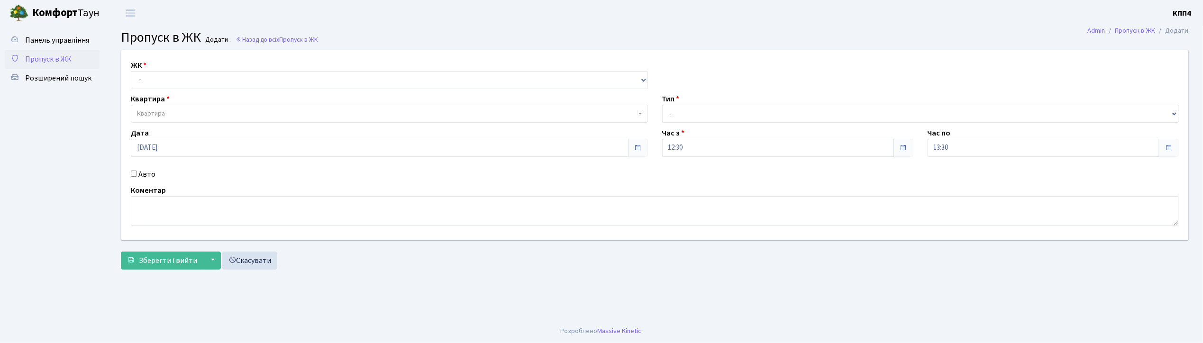
click at [132, 174] on input "Авто" at bounding box center [134, 174] width 6 height 6
checkbox input "true"
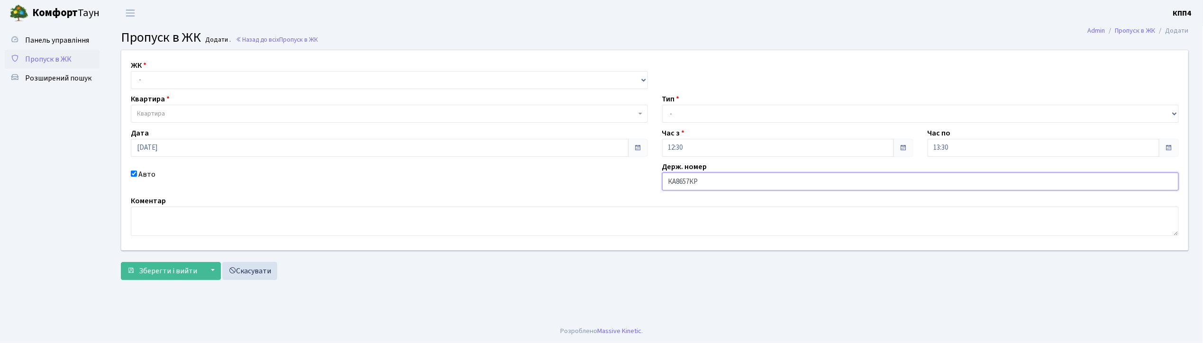
type input "КА8657КР"
click at [174, 83] on select "- КТ, вул. Регенераторна, 4 КТ2, просп. Соборності, 17 КТ3, вул. Березнева, 16 …" at bounding box center [389, 80] width 517 height 18
select select "271"
click at [131, 71] on select "- КТ, вул. Регенераторна, 4 КТ2, просп. Соборності, 17 КТ3, вул. Березнева, 16 …" at bounding box center [389, 80] width 517 height 18
select select
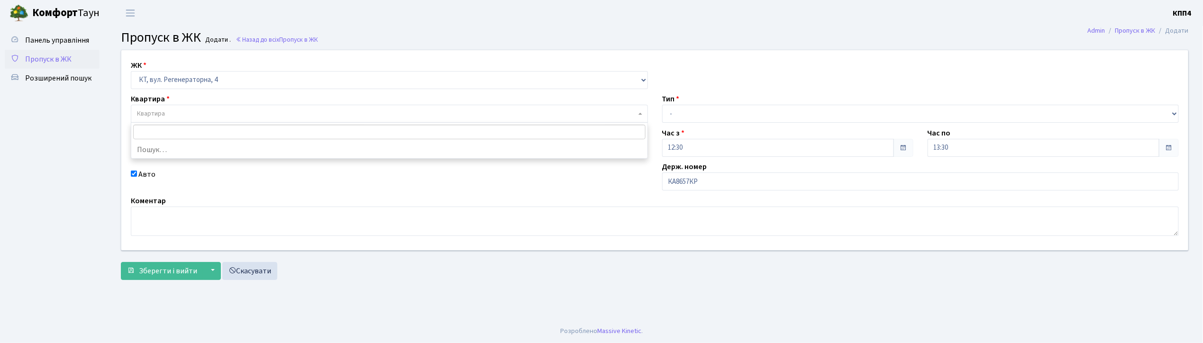
click at [169, 117] on span "Квартира" at bounding box center [386, 113] width 499 height 9
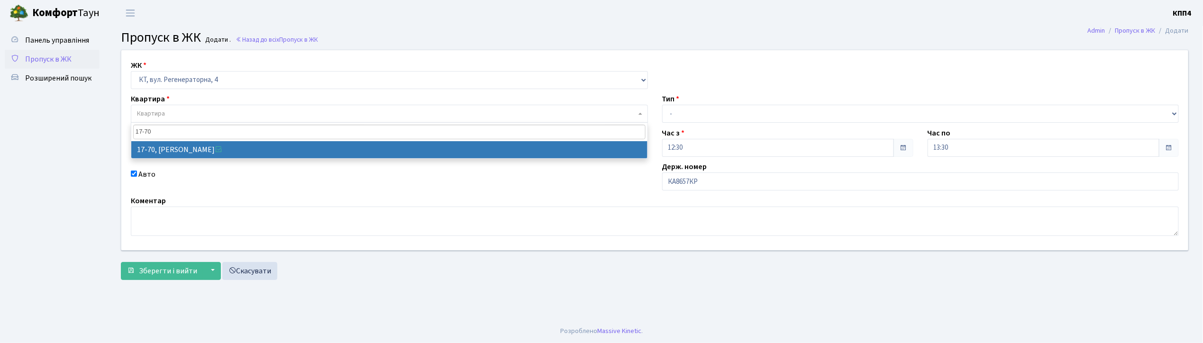
type input "17-70"
select select "9024"
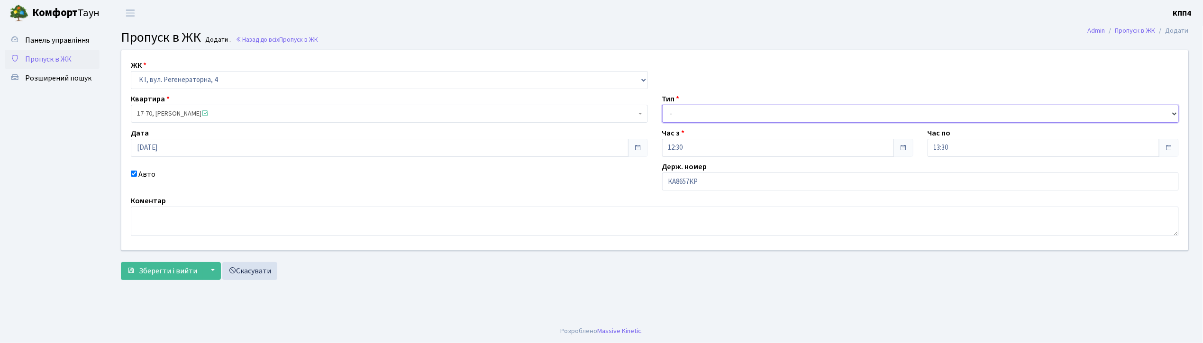
click at [715, 112] on select "- Доставка Таксі Гості Сервіс" at bounding box center [920, 114] width 517 height 18
select select "18"
click at [662, 105] on select "- Доставка Таксі Гості Сервіс" at bounding box center [920, 114] width 517 height 18
click at [162, 268] on span "Зберегти і вийти" at bounding box center [168, 271] width 58 height 10
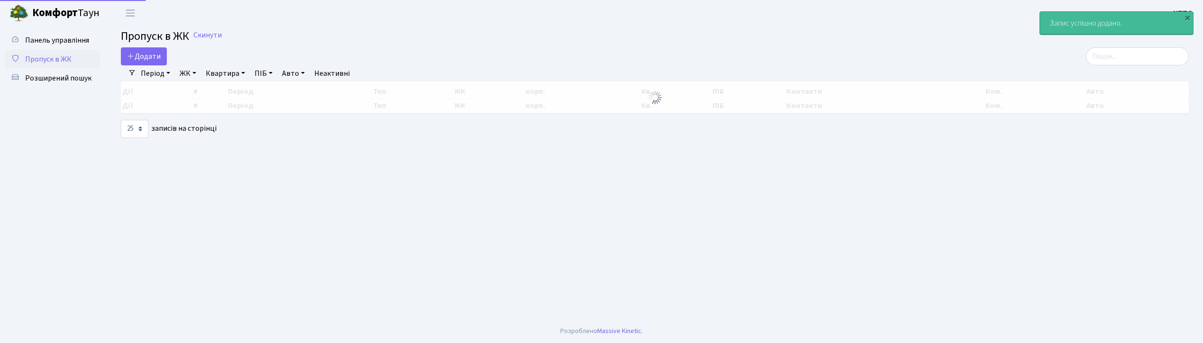
select select "25"
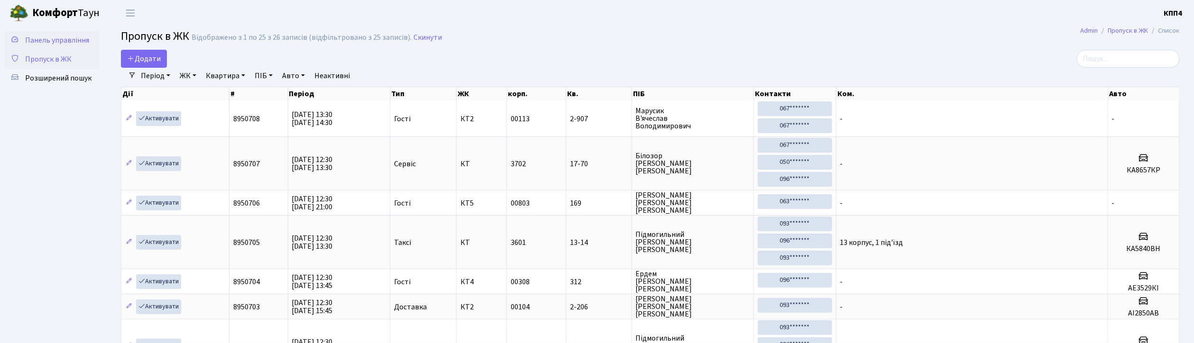
click at [74, 38] on span "Панель управління" at bounding box center [57, 40] width 64 height 10
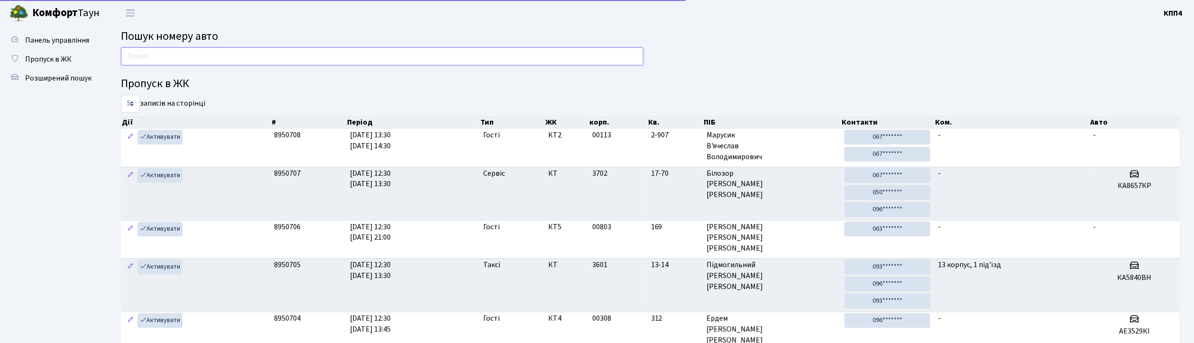
click at [180, 54] on input "text" at bounding box center [382, 56] width 523 height 18
